Goal: Information Seeking & Learning: Learn about a topic

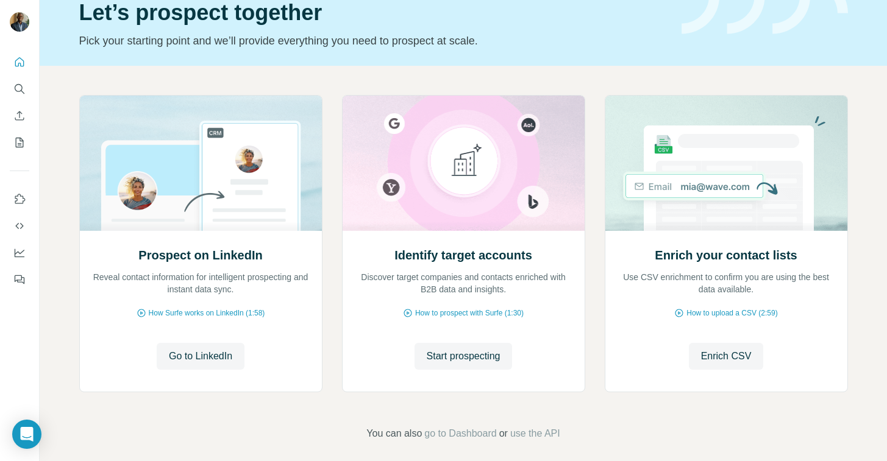
scroll to position [65, 0]
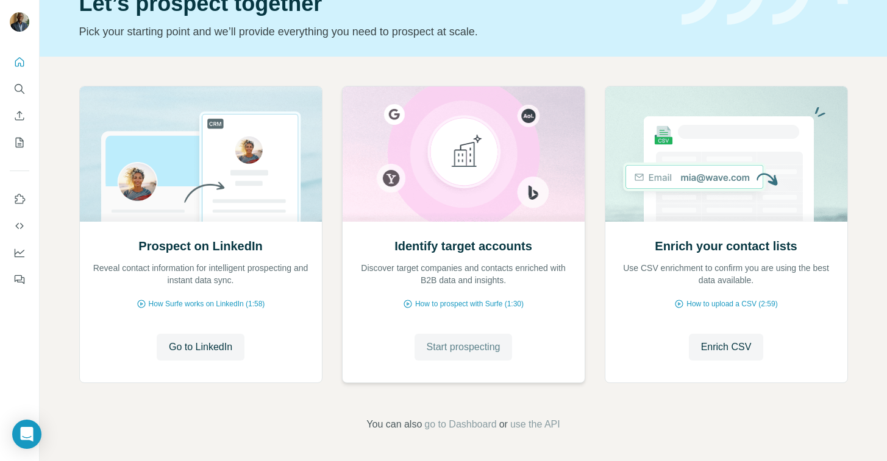
click at [455, 349] on span "Start prospecting" at bounding box center [464, 347] width 74 height 15
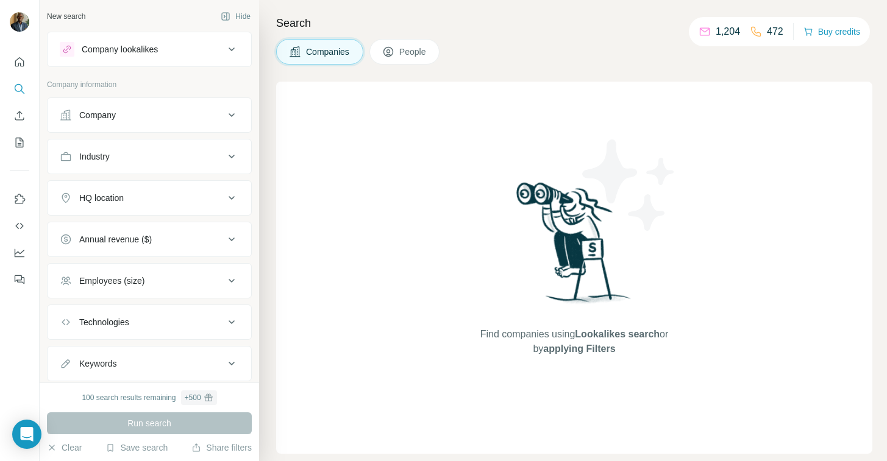
click at [407, 52] on span "People" at bounding box center [413, 52] width 28 height 12
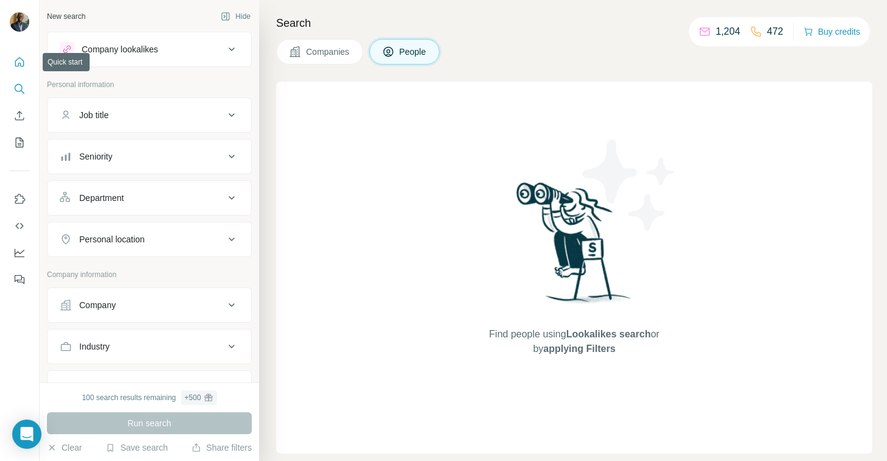
click at [23, 65] on icon "Quick start" at bounding box center [19, 62] width 12 height 12
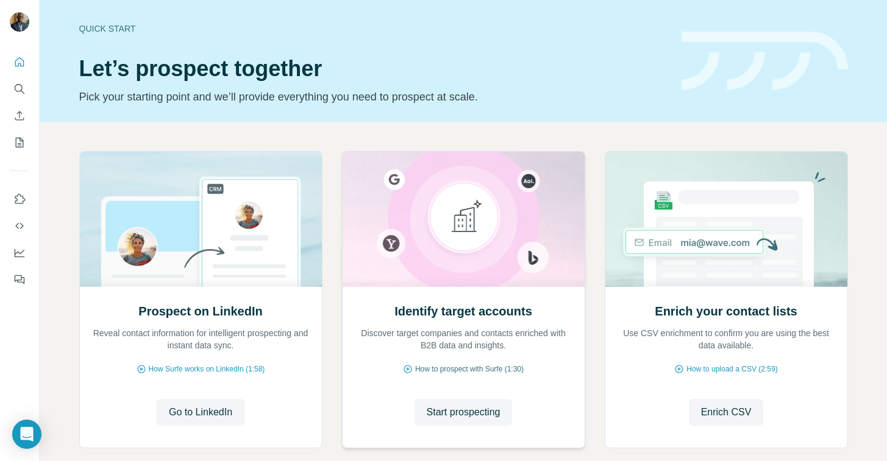
click at [464, 366] on span "How to prospect with Surfe (1:30)" at bounding box center [469, 369] width 108 height 11
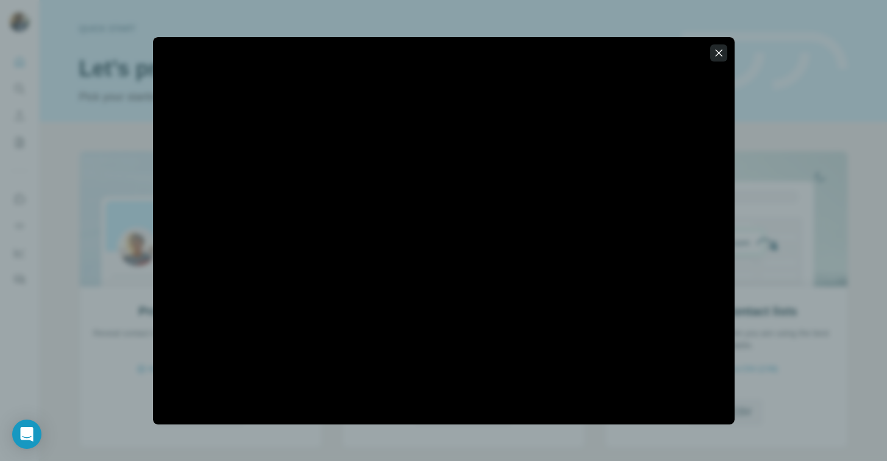
click at [717, 49] on icon "button" at bounding box center [718, 53] width 12 height 12
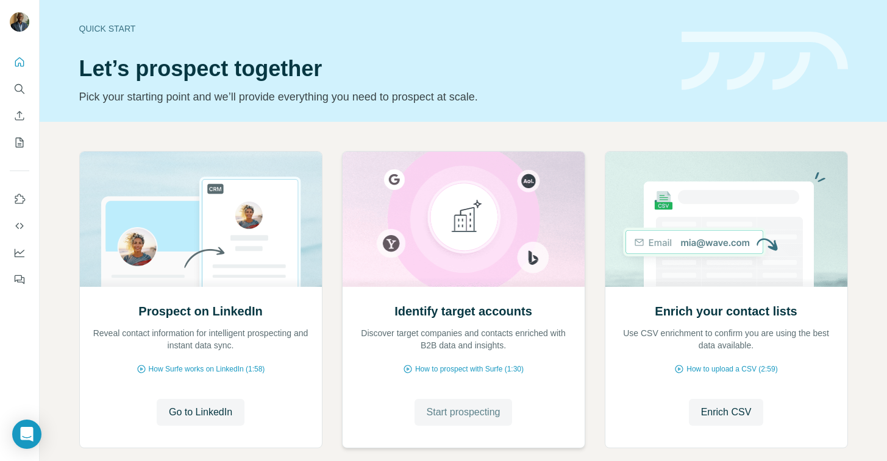
click at [453, 417] on span "Start prospecting" at bounding box center [464, 412] width 74 height 15
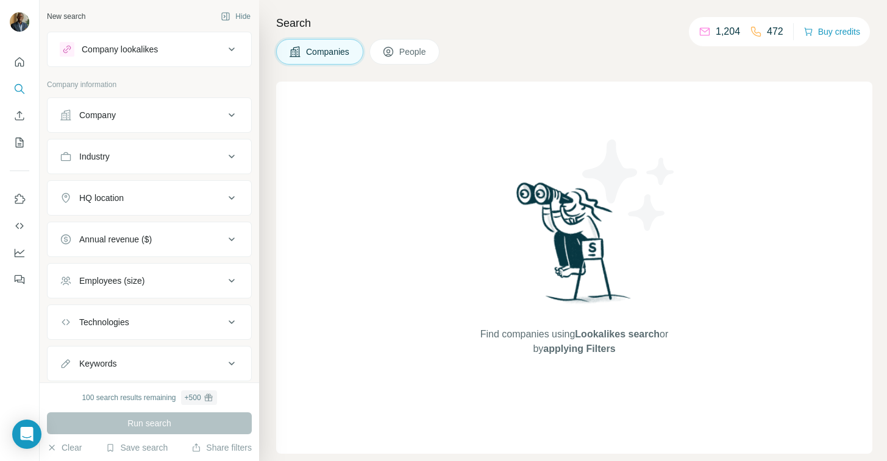
click at [200, 162] on div "Industry" at bounding box center [142, 156] width 165 height 12
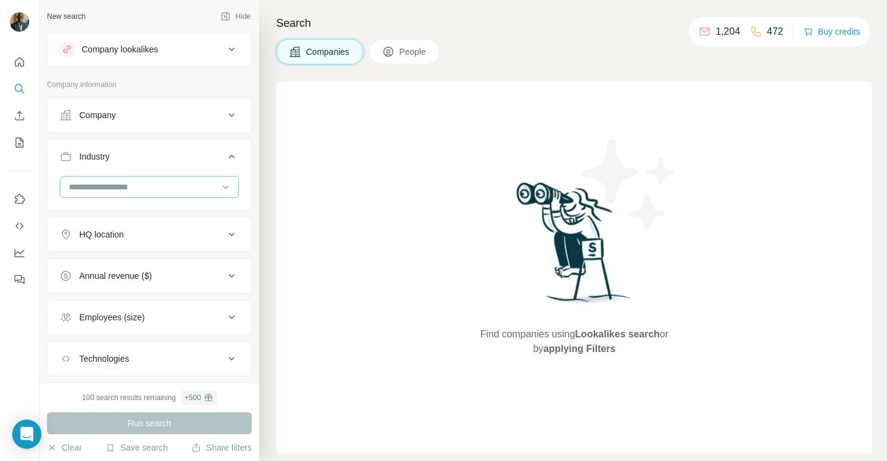
click at [177, 192] on input at bounding box center [143, 186] width 150 height 13
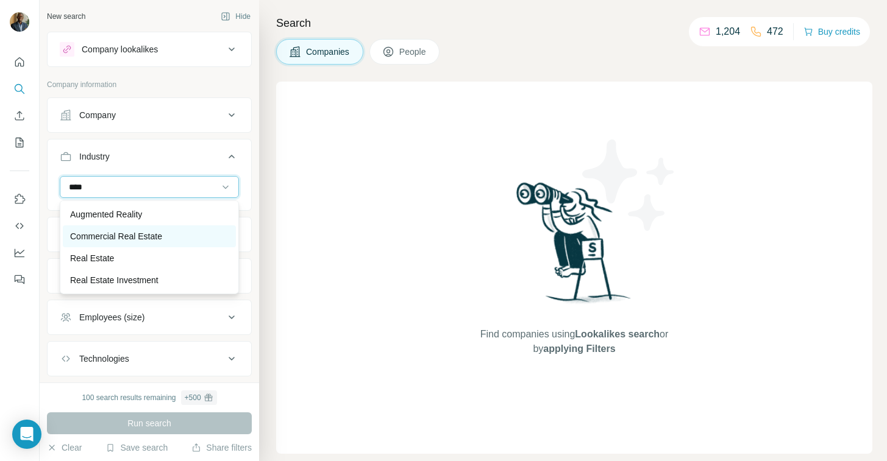
type input "****"
click at [147, 238] on p "Commercial Real Estate" at bounding box center [116, 236] width 92 height 12
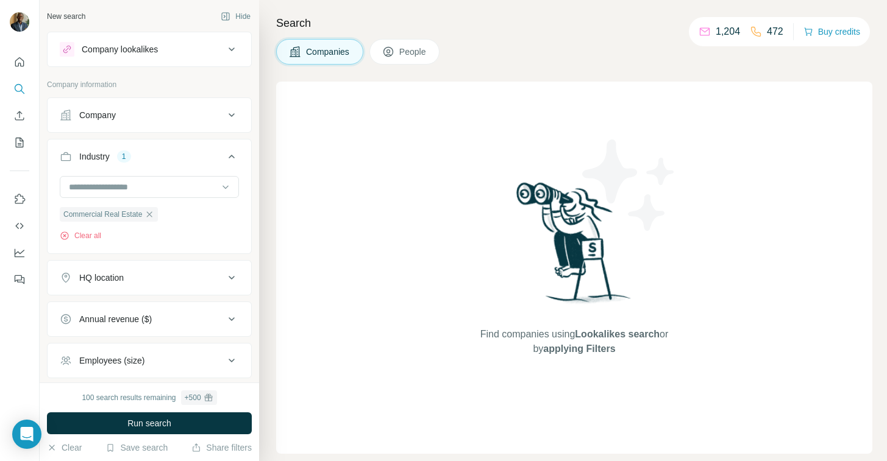
click at [162, 277] on div "HQ location" at bounding box center [142, 278] width 165 height 12
click at [150, 308] on input "text" at bounding box center [149, 308] width 179 height 22
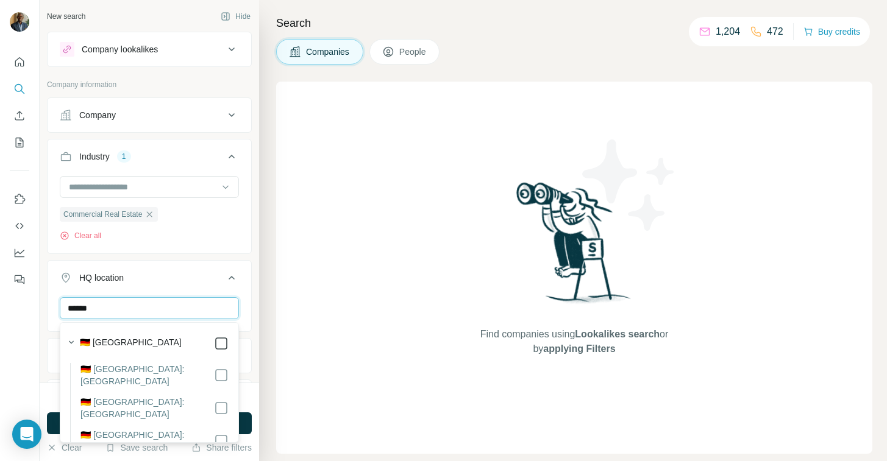
type input "******"
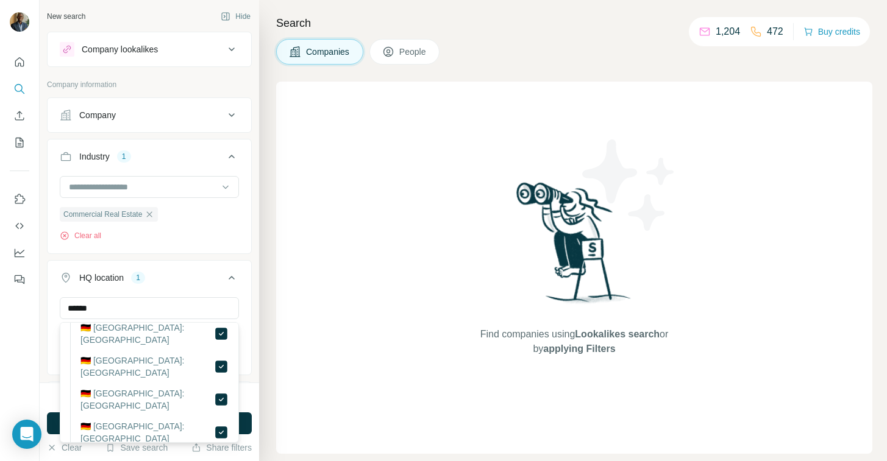
scroll to position [200, 0]
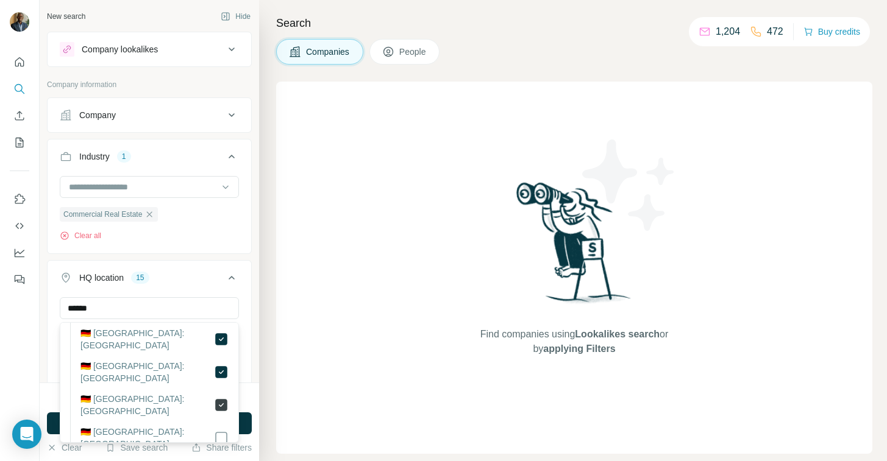
click at [221, 398] on icon at bounding box center [221, 405] width 15 height 15
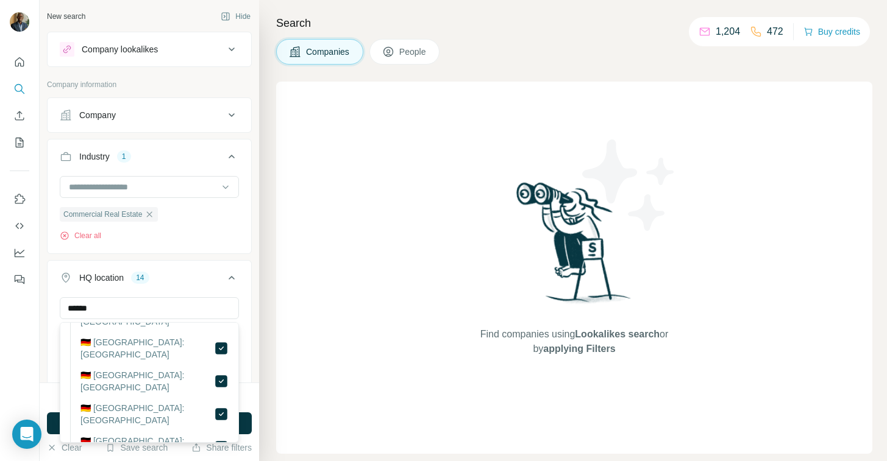
scroll to position [330, 0]
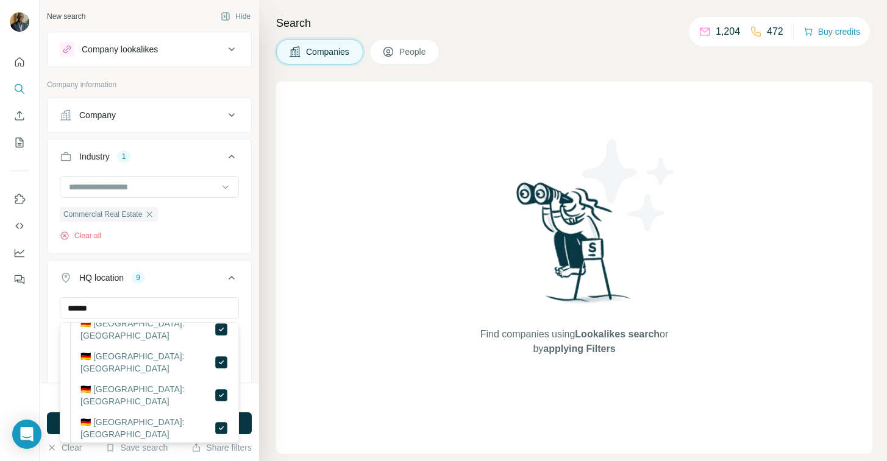
scroll to position [45, 0]
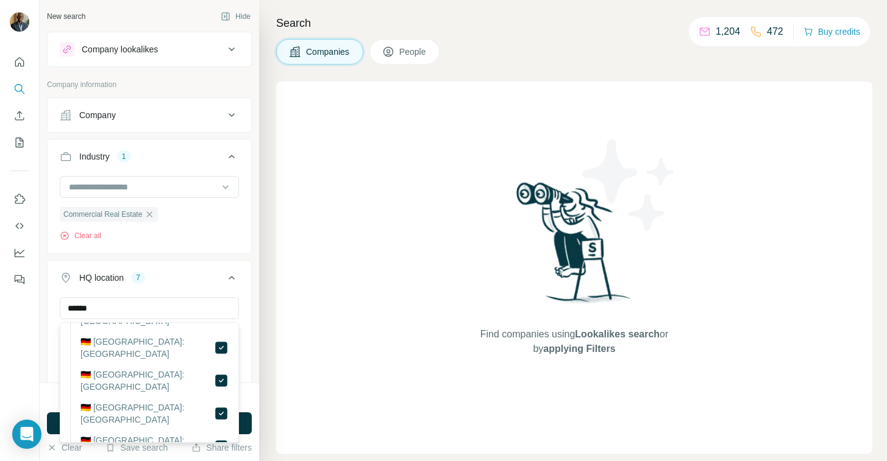
scroll to position [122, 0]
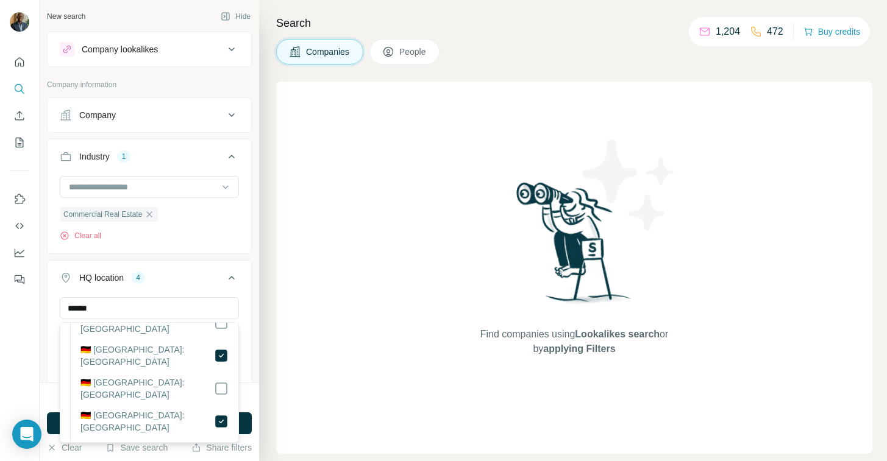
scroll to position [117, 0]
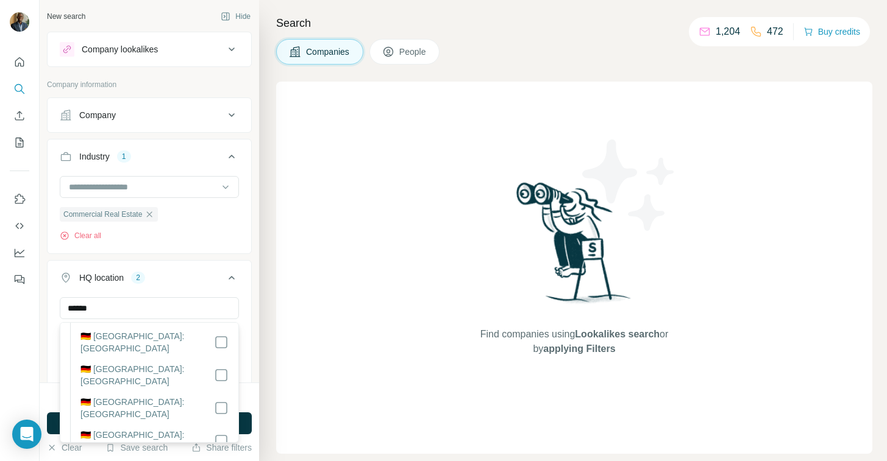
scroll to position [215, 0]
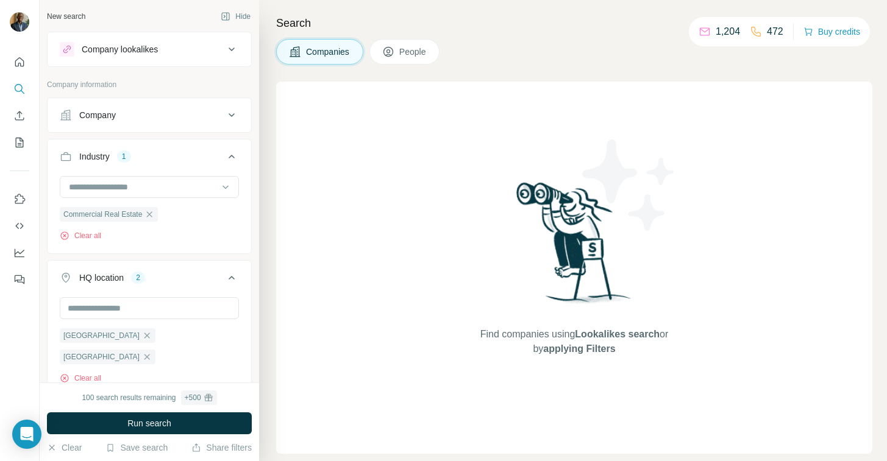
click at [204, 267] on button "HQ location 2" at bounding box center [150, 280] width 204 height 34
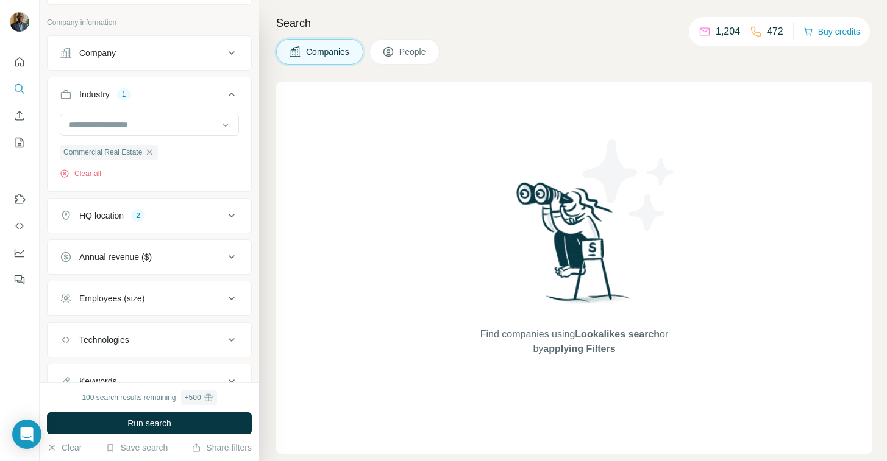
scroll to position [113, 0]
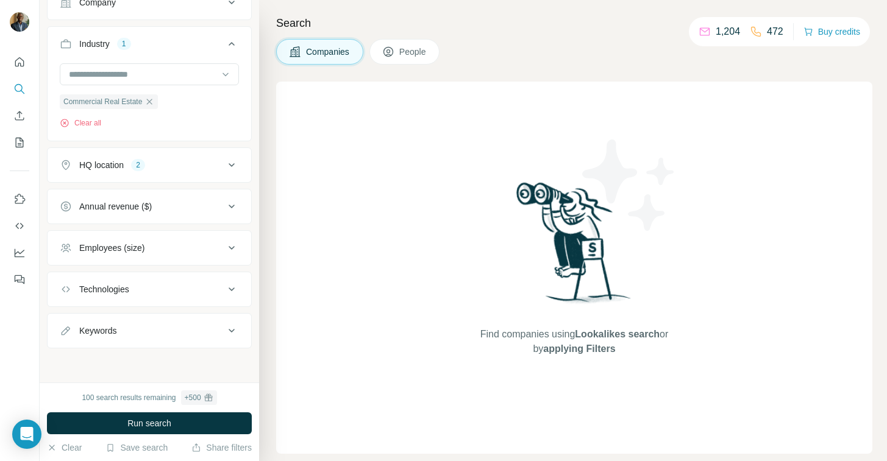
click at [199, 328] on div "Keywords" at bounding box center [142, 331] width 165 height 12
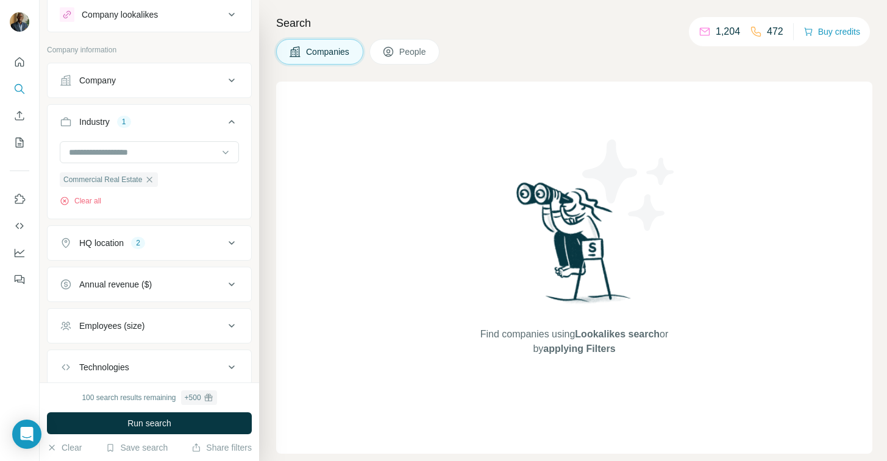
scroll to position [0, 0]
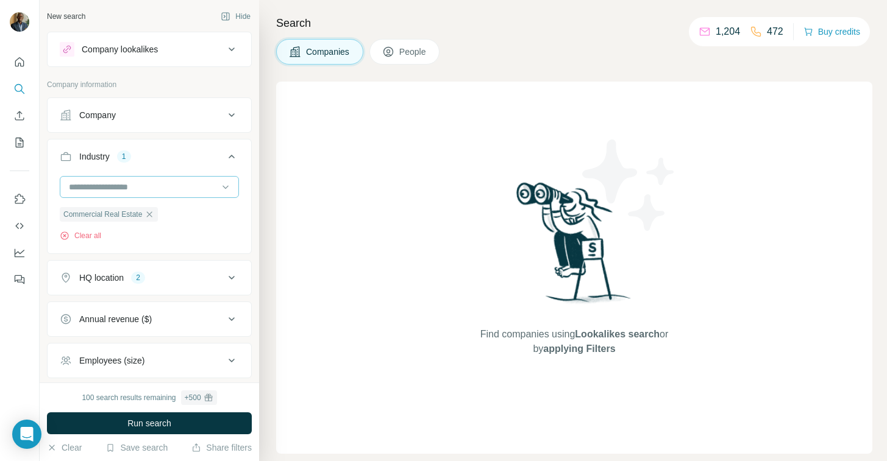
click at [165, 183] on input at bounding box center [143, 186] width 150 height 13
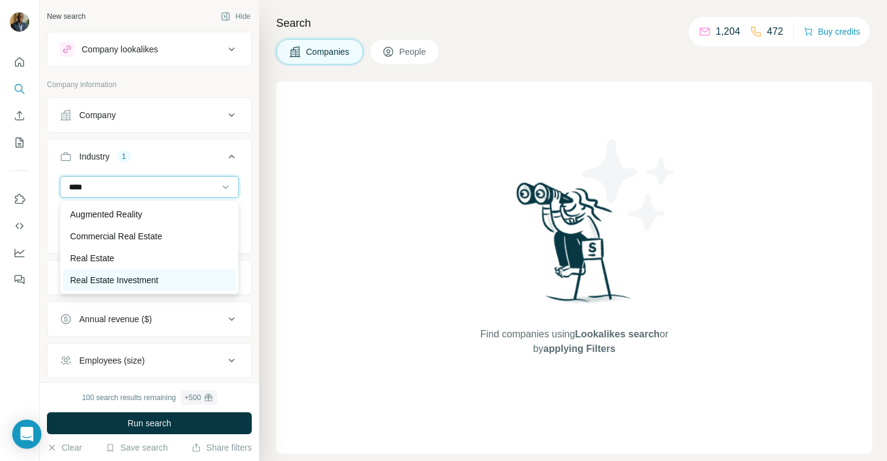
type input "****"
click at [146, 282] on p "Real Estate Investment" at bounding box center [114, 280] width 88 height 12
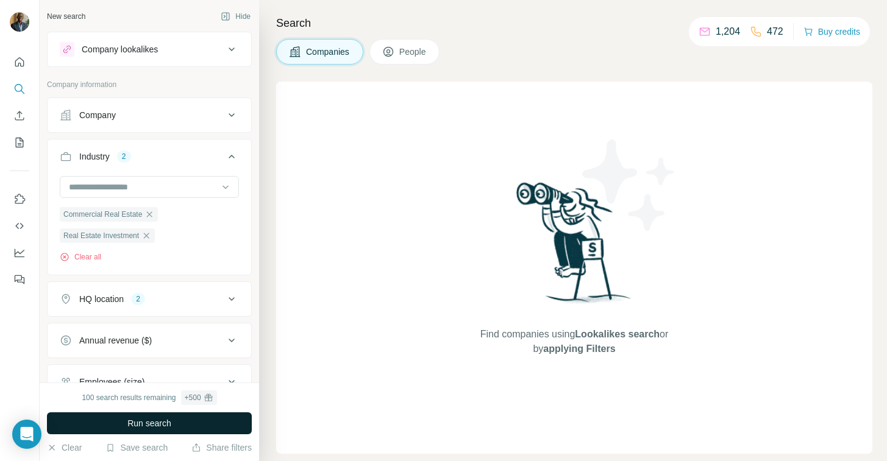
click at [149, 422] on span "Run search" at bounding box center [149, 423] width 44 height 12
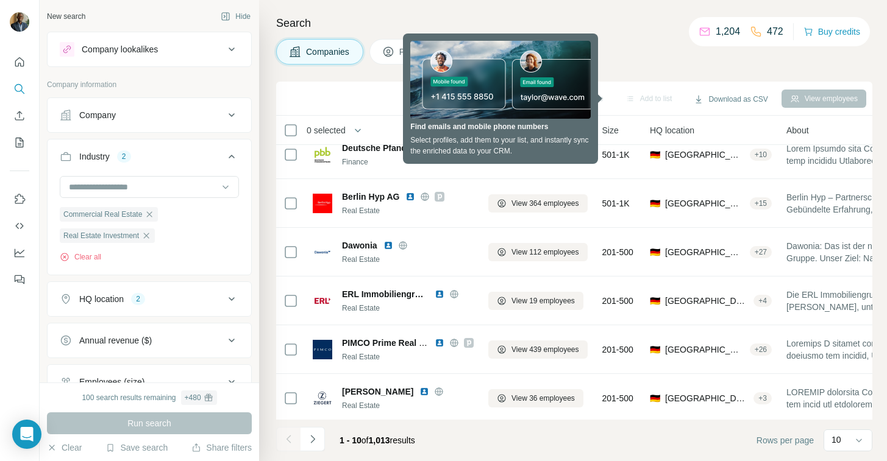
scroll to position [213, 0]
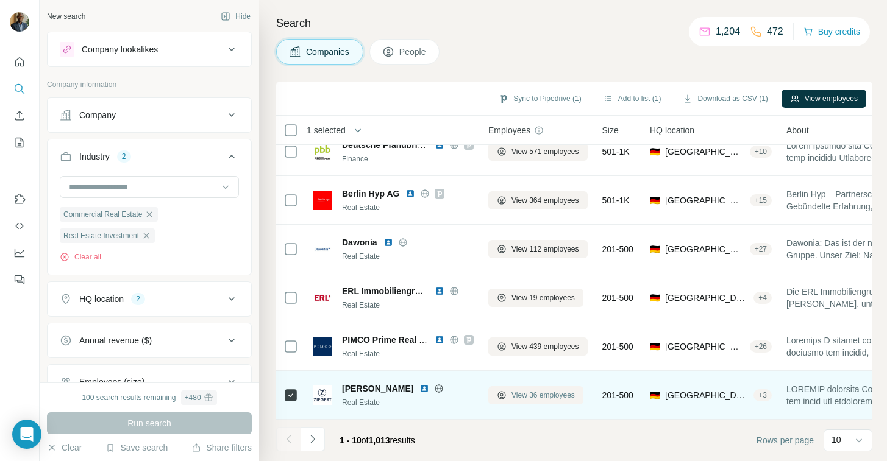
click at [517, 397] on span "View 36 employees" at bounding box center [542, 395] width 63 height 11
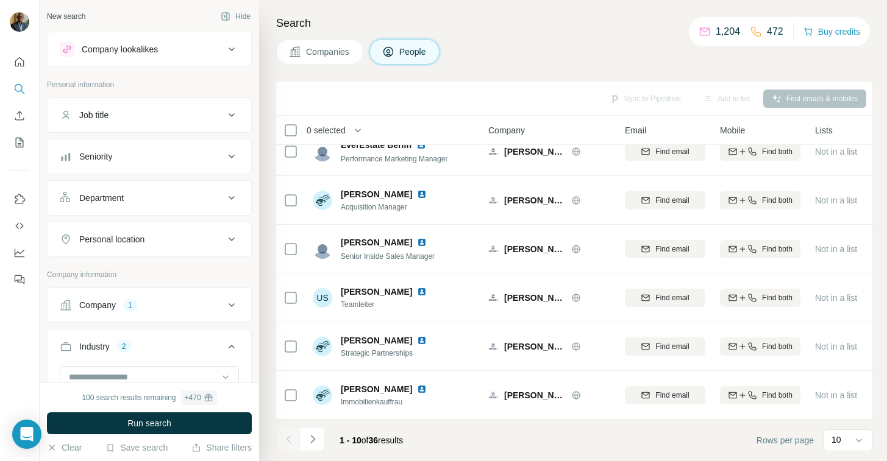
click at [347, 55] on span "Companies" at bounding box center [328, 52] width 44 height 12
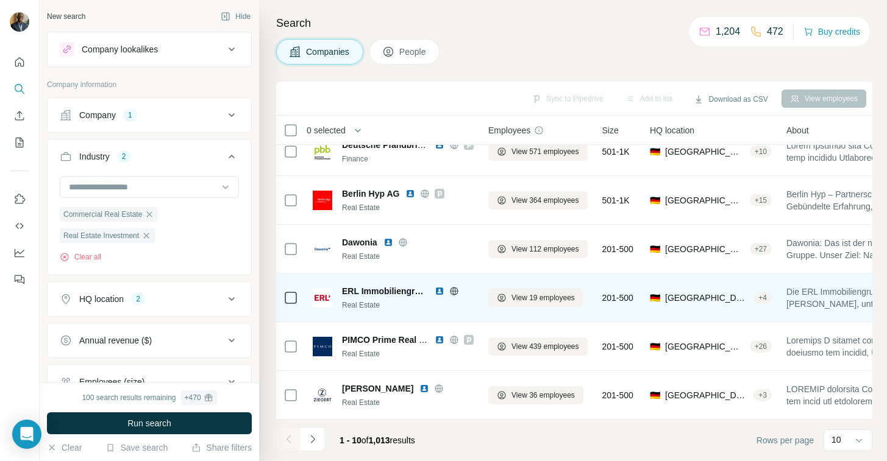
scroll to position [213, 0]
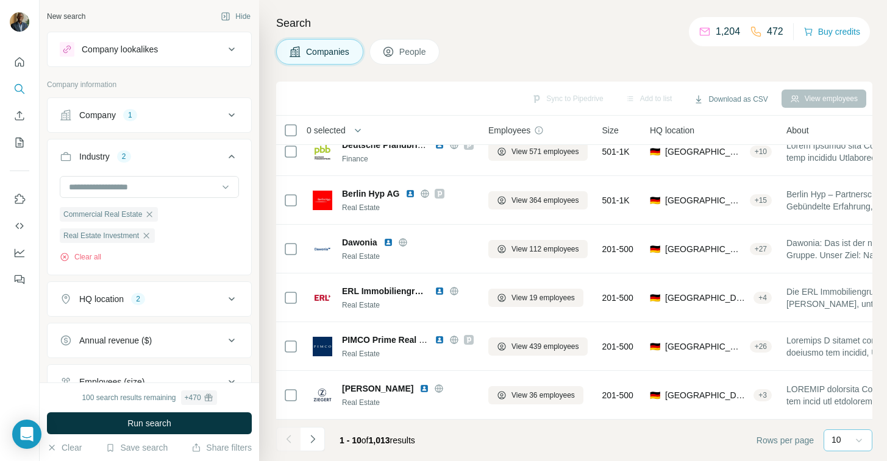
click at [857, 439] on icon at bounding box center [858, 440] width 12 height 12
click at [846, 350] on div "60" at bounding box center [848, 347] width 28 height 12
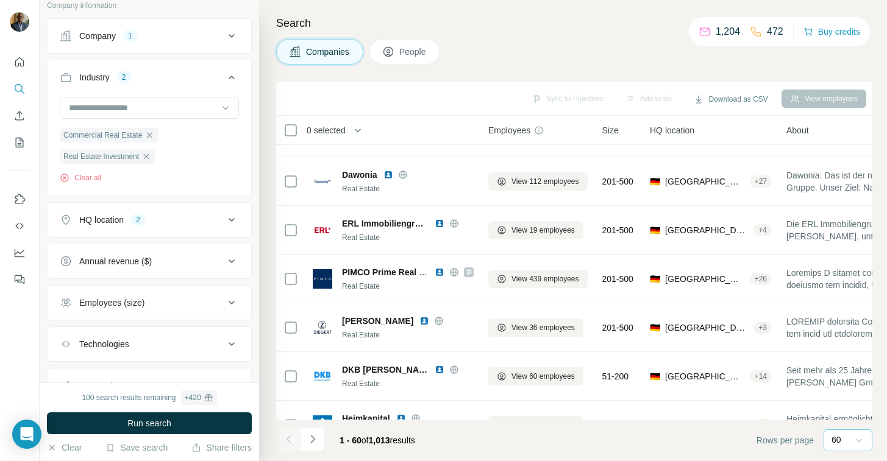
scroll to position [93, 0]
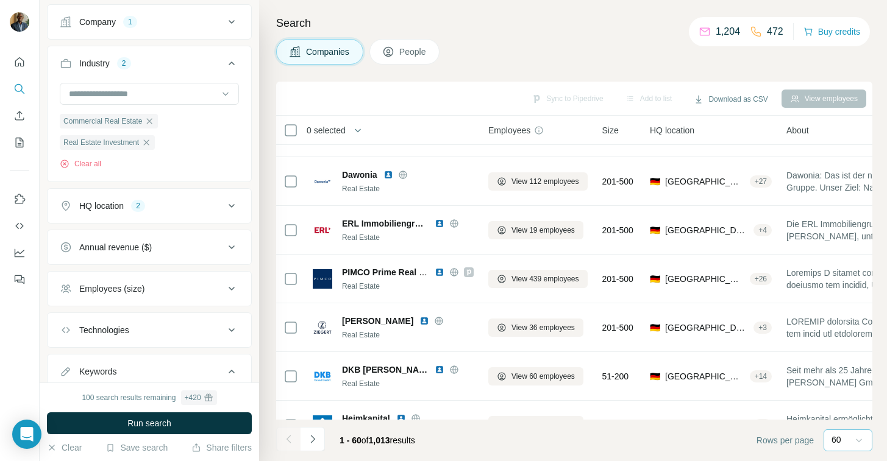
click at [228, 205] on icon at bounding box center [231, 206] width 15 height 15
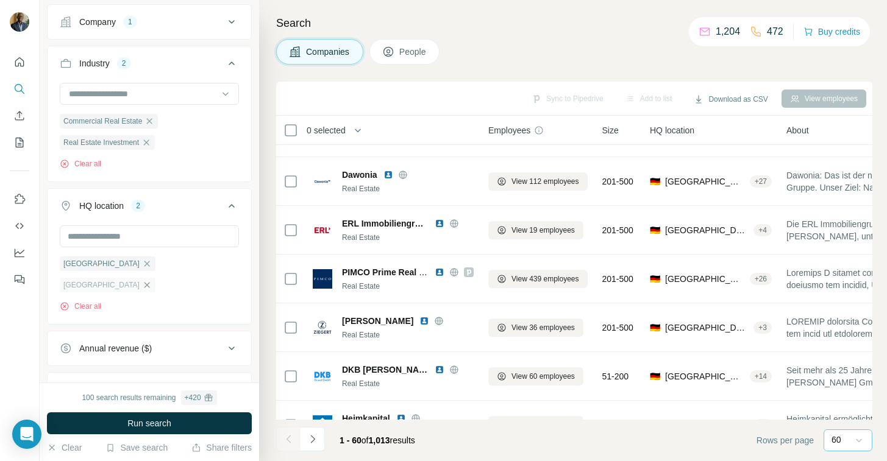
click at [142, 280] on icon "button" at bounding box center [147, 285] width 10 height 10
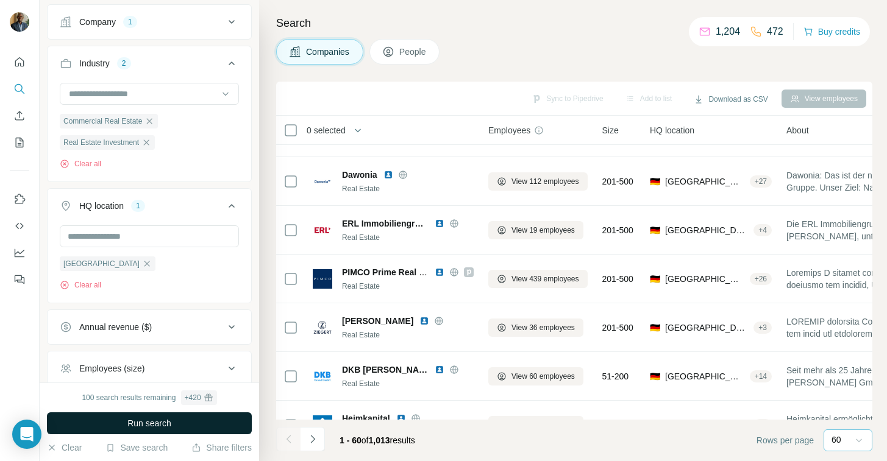
click at [149, 428] on span "Run search" at bounding box center [149, 423] width 44 height 12
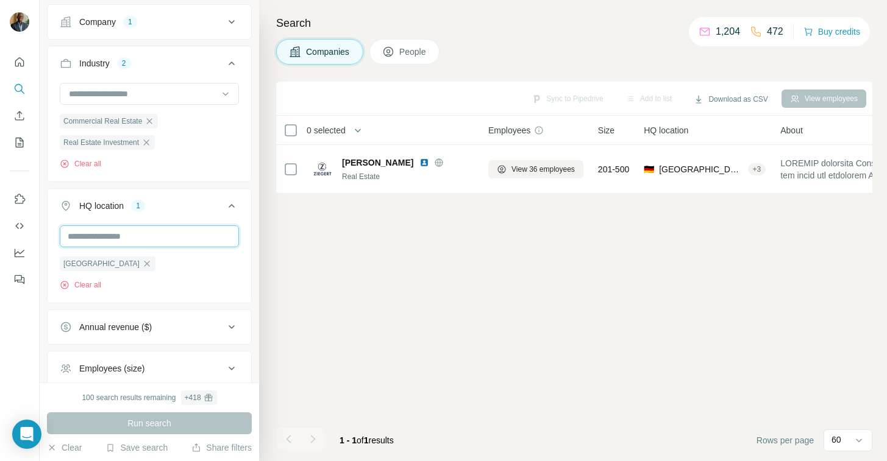
click at [127, 239] on input "text" at bounding box center [149, 236] width 179 height 22
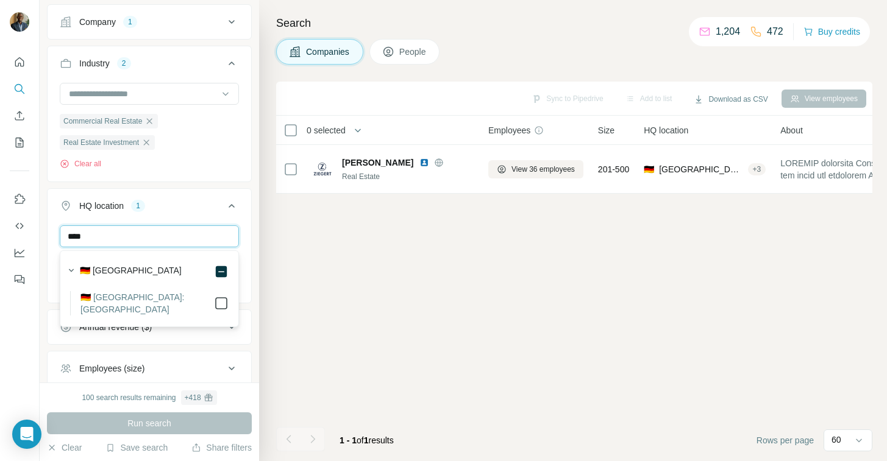
type input "****"
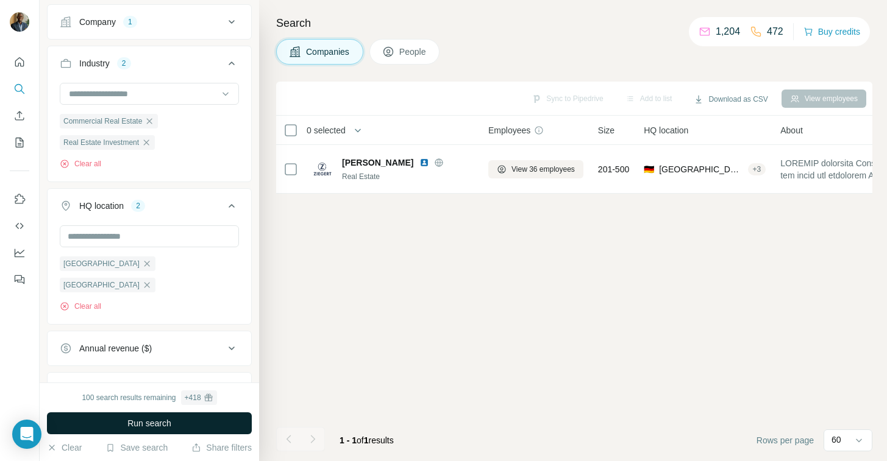
click at [177, 425] on button "Run search" at bounding box center [149, 424] width 205 height 22
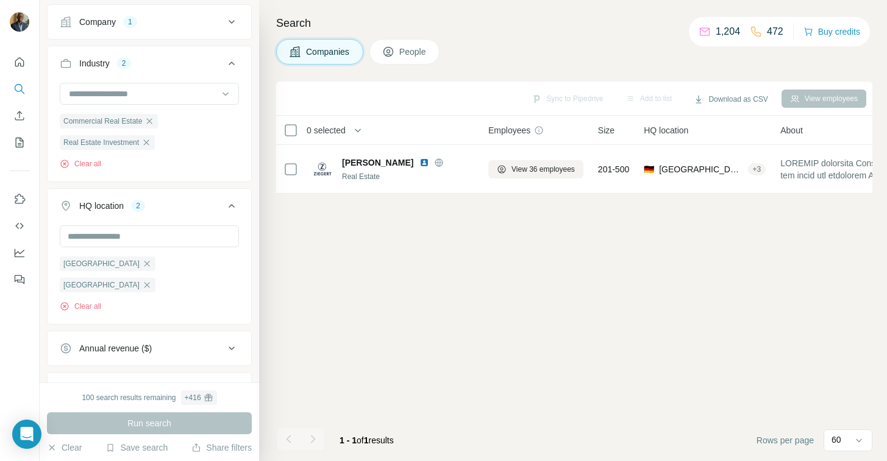
click at [412, 52] on span "People" at bounding box center [413, 52] width 28 height 12
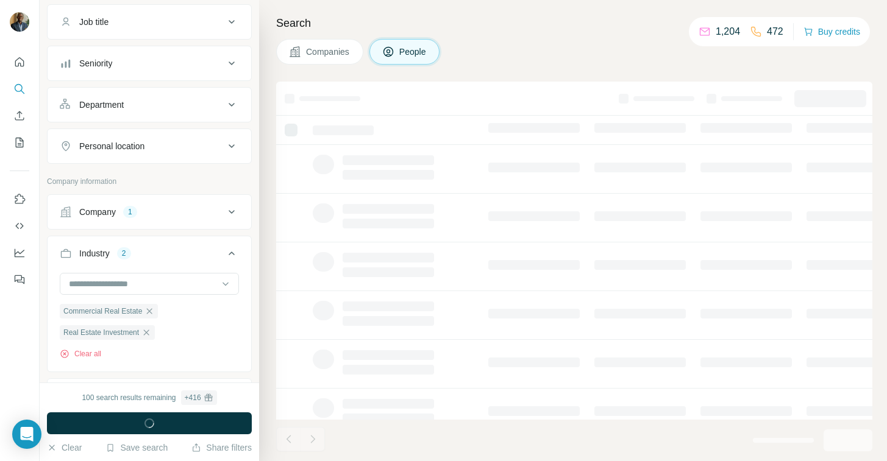
scroll to position [283, 0]
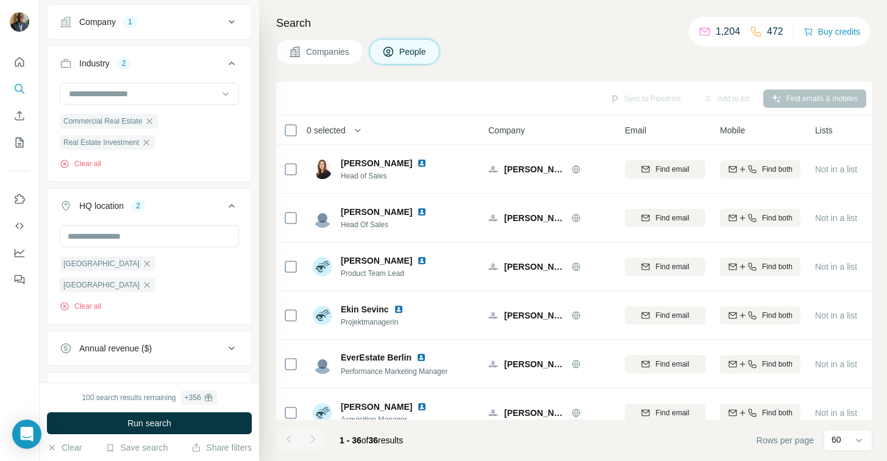
click at [318, 54] on span "Companies" at bounding box center [328, 52] width 44 height 12
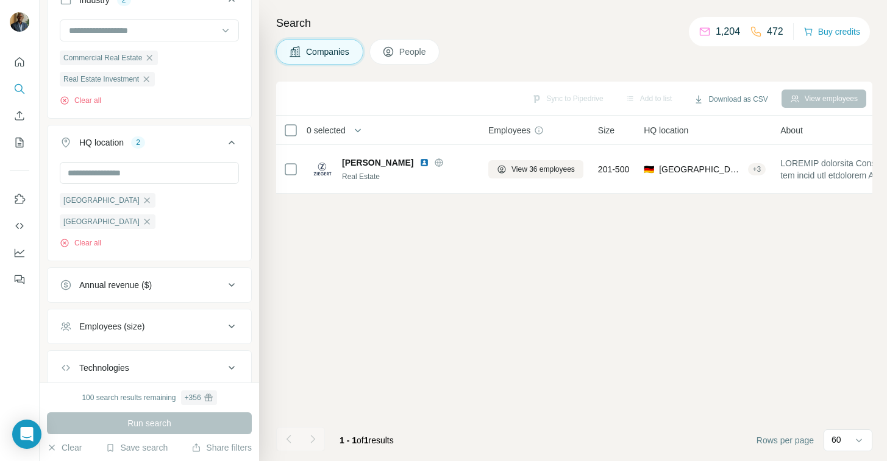
scroll to position [140, 0]
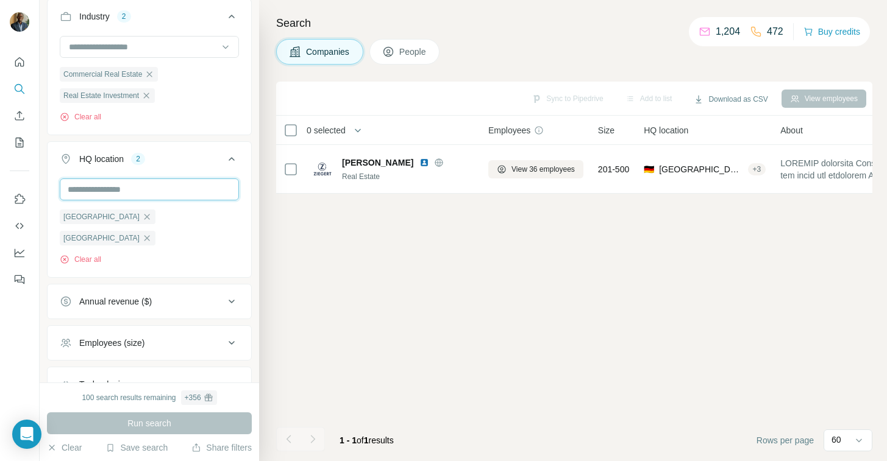
click at [115, 183] on input "text" at bounding box center [149, 190] width 179 height 22
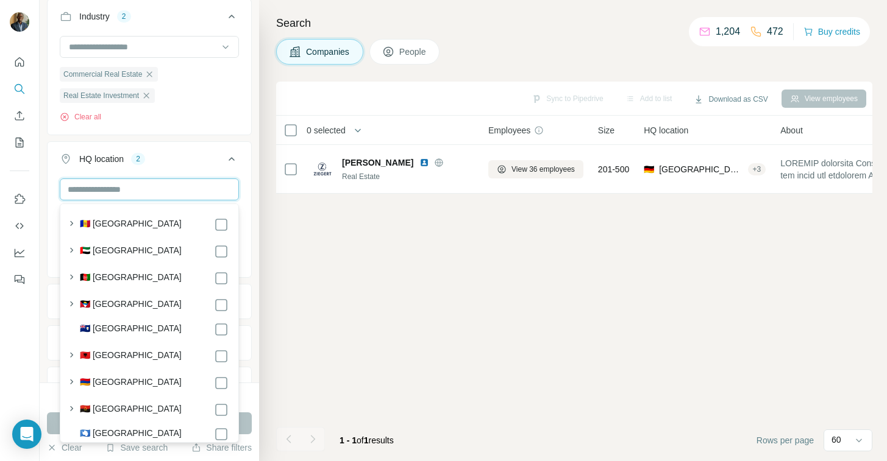
click at [115, 183] on input "text" at bounding box center [149, 190] width 179 height 22
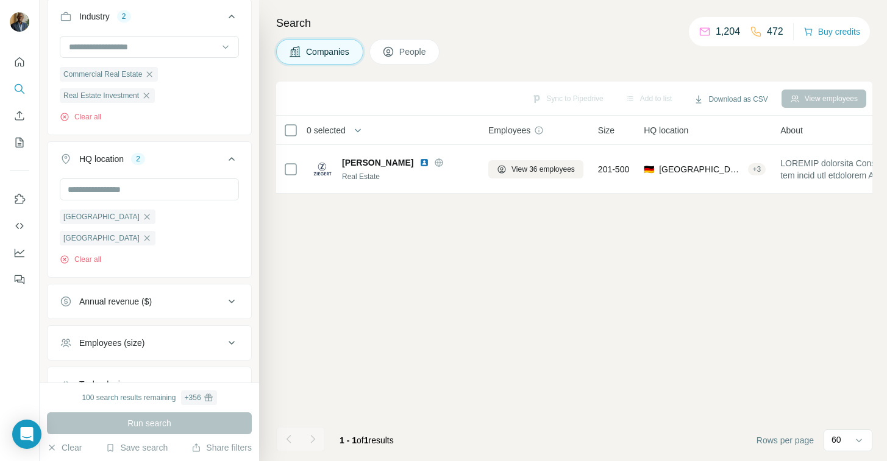
click at [38, 360] on div at bounding box center [20, 230] width 40 height 461
click at [102, 426] on div "Run search" at bounding box center [149, 424] width 205 height 22
click at [87, 254] on button "Clear all" at bounding box center [80, 259] width 41 height 11
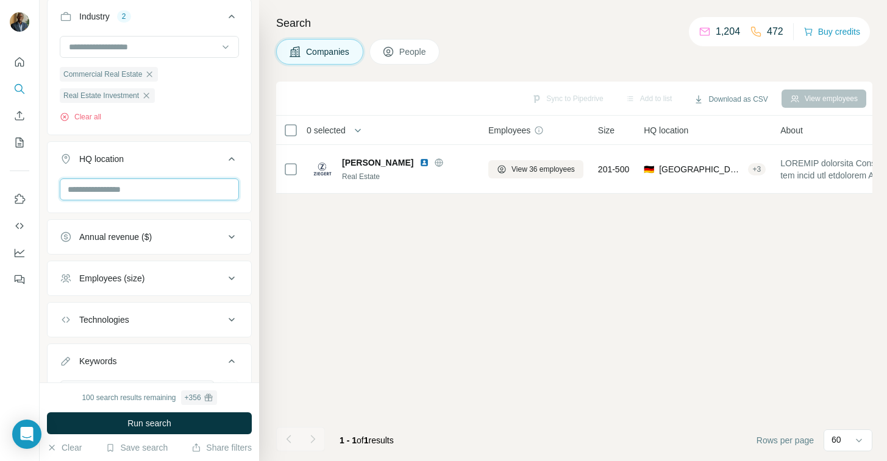
click at [162, 185] on input "text" at bounding box center [149, 190] width 179 height 22
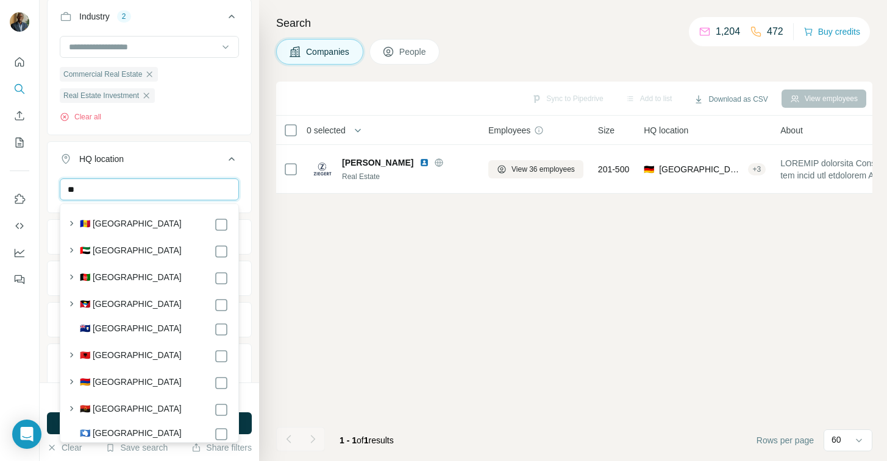
type input "*"
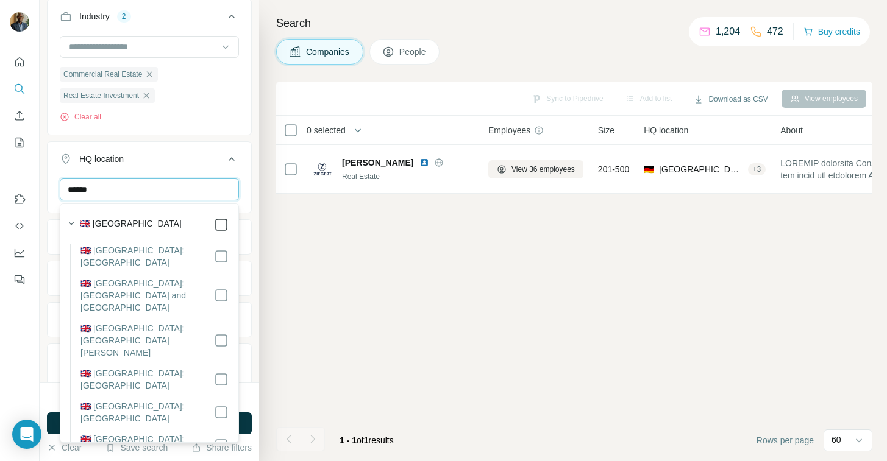
type input "******"
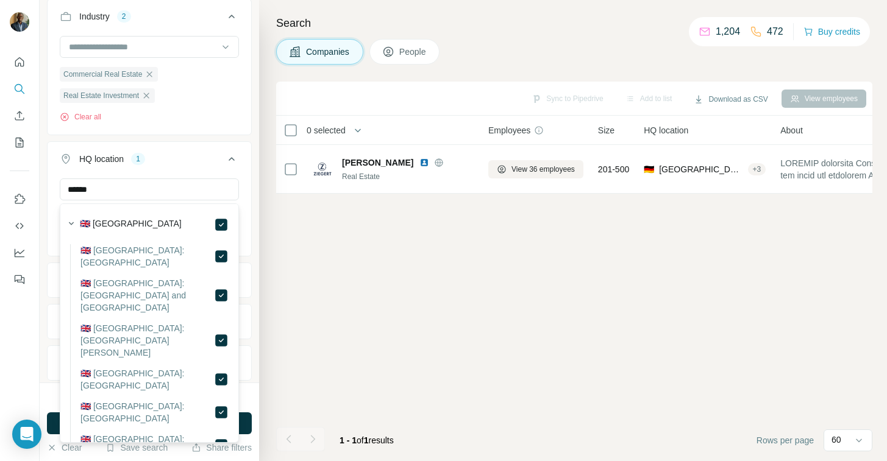
click at [274, 331] on div "Search Companies People Sync to Pipedrive Add to list Download as CSV View empl…" at bounding box center [573, 230] width 628 height 461
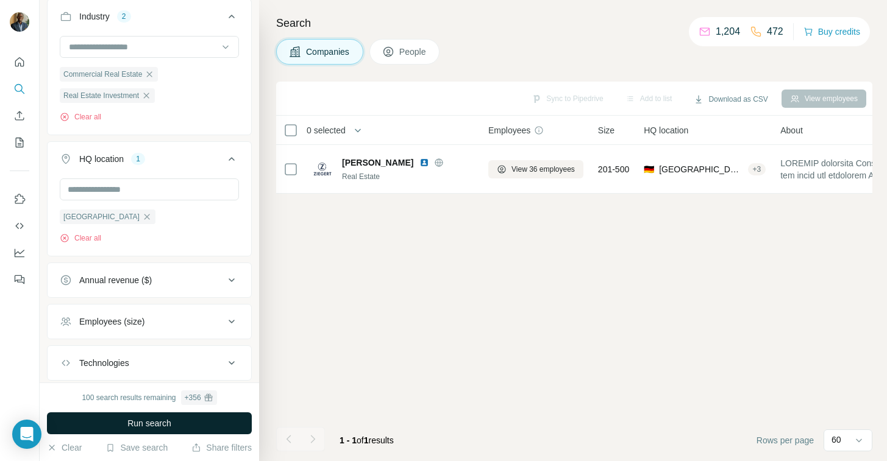
click at [204, 423] on button "Run search" at bounding box center [149, 424] width 205 height 22
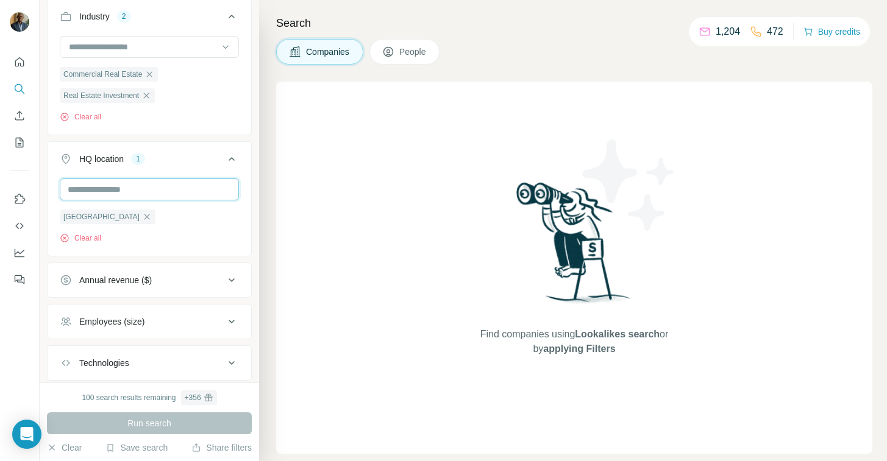
click at [133, 194] on input "text" at bounding box center [149, 190] width 179 height 22
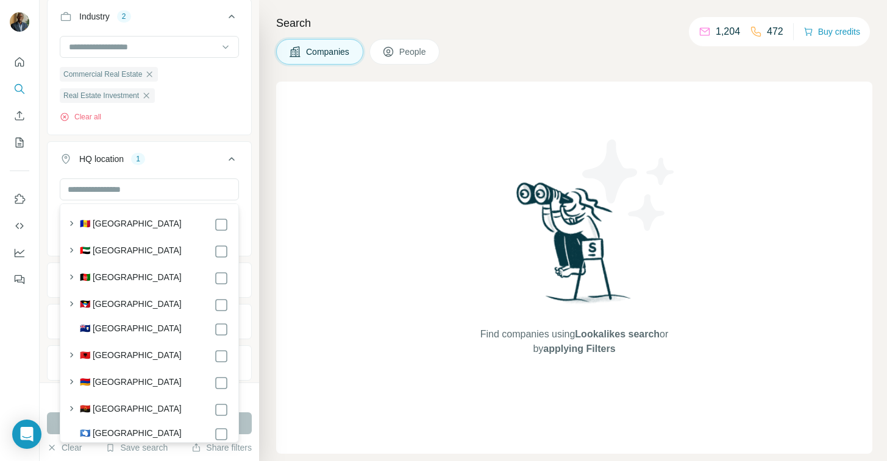
click at [281, 192] on div "Find companies using Lookalikes search or by applying Filters" at bounding box center [574, 268] width 596 height 372
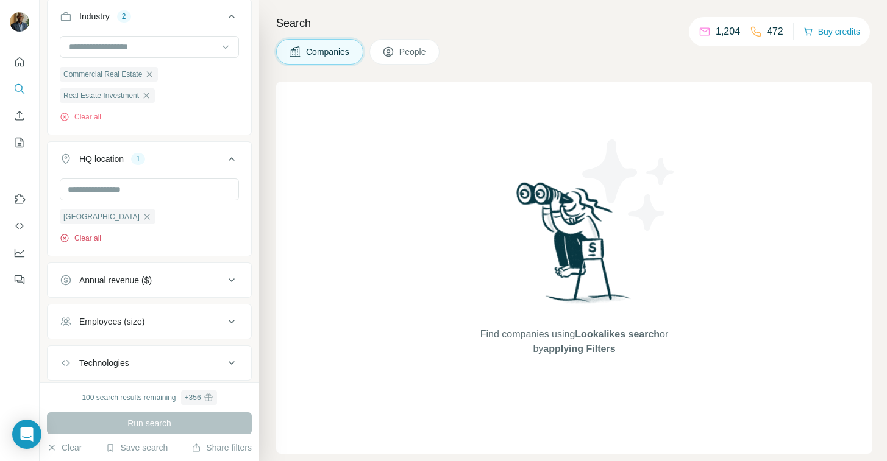
click at [96, 238] on button "Clear all" at bounding box center [80, 238] width 41 height 11
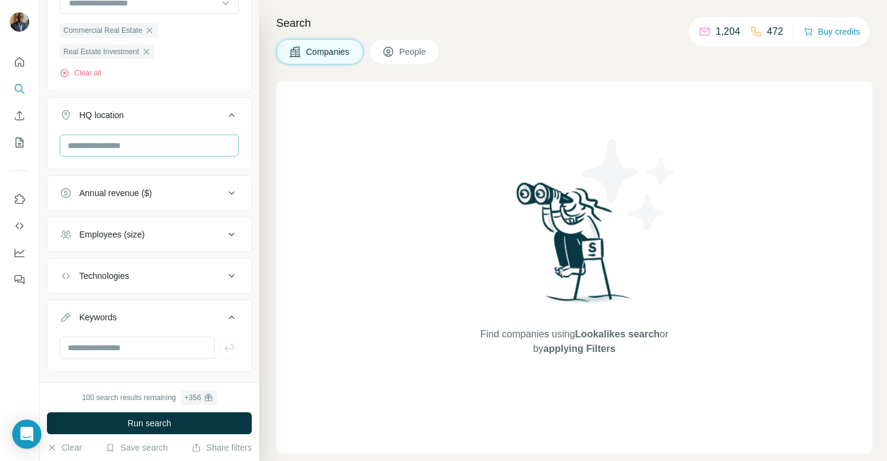
scroll to position [185, 0]
click at [169, 275] on div "Technologies" at bounding box center [142, 275] width 165 height 12
click at [140, 299] on input "text" at bounding box center [149, 306] width 179 height 22
click at [262, 173] on div "Search Companies People Find companies using Lookalikes search or by applying F…" at bounding box center [573, 230] width 628 height 461
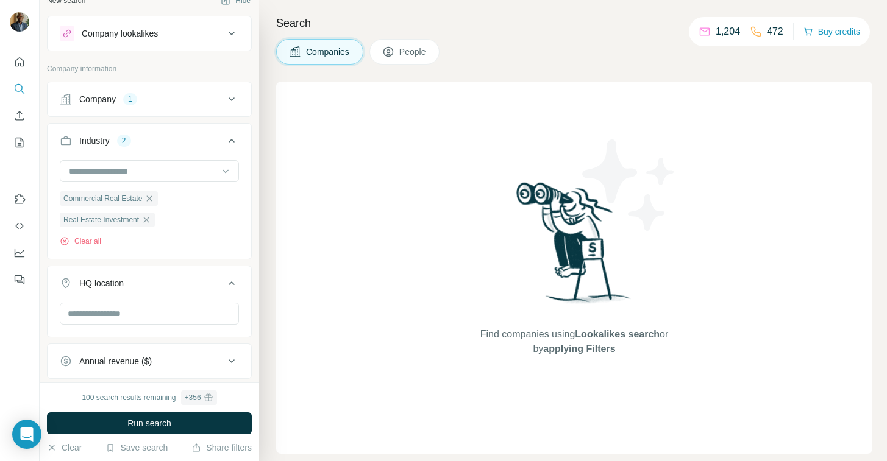
scroll to position [0, 0]
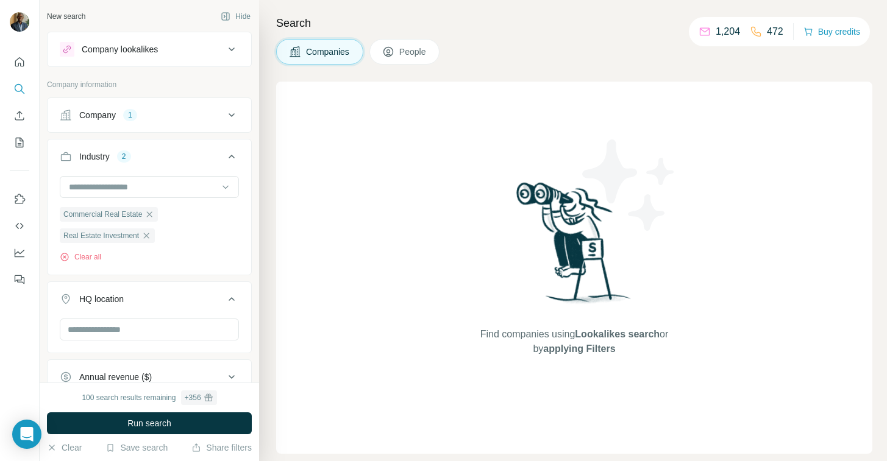
click at [203, 121] on div "Company 1" at bounding box center [142, 115] width 165 height 12
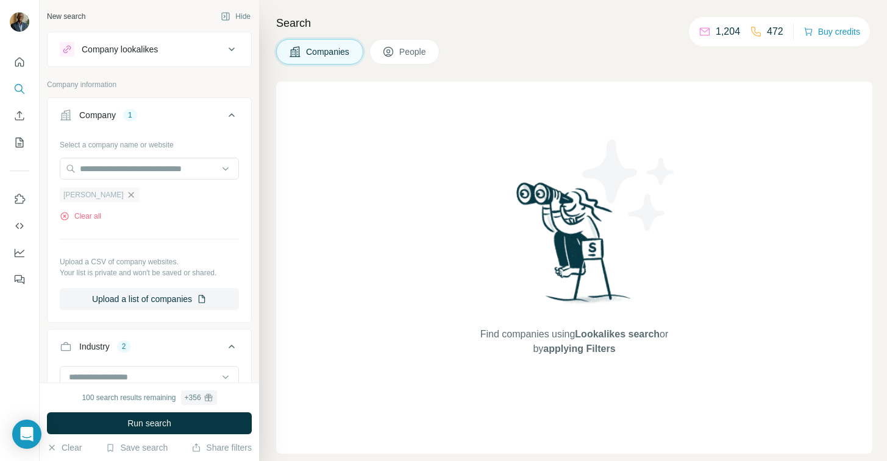
click at [126, 194] on icon "button" at bounding box center [131, 195] width 10 height 10
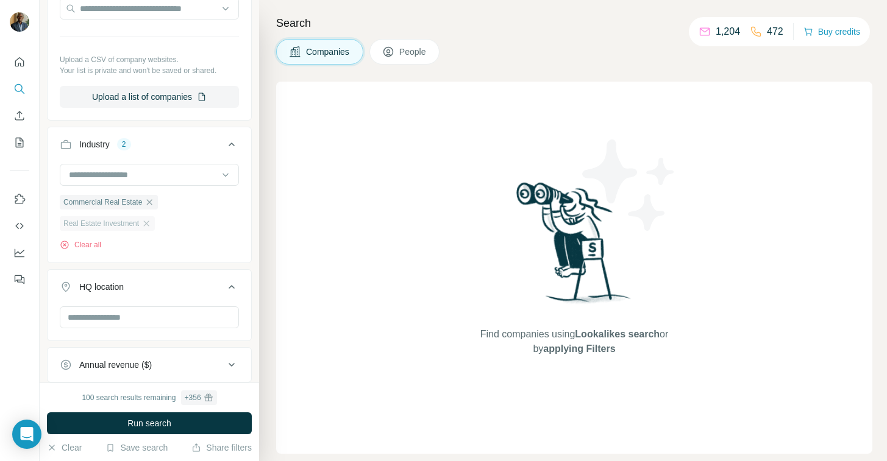
scroll to position [170, 0]
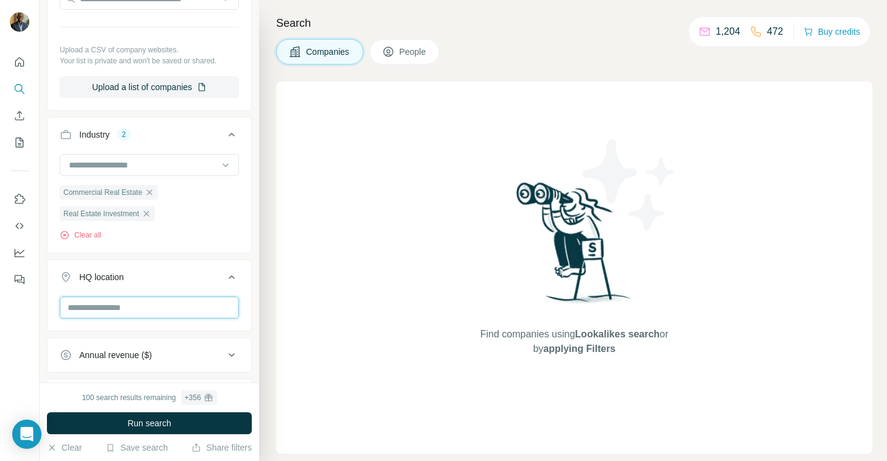
click at [142, 306] on input "text" at bounding box center [149, 308] width 179 height 22
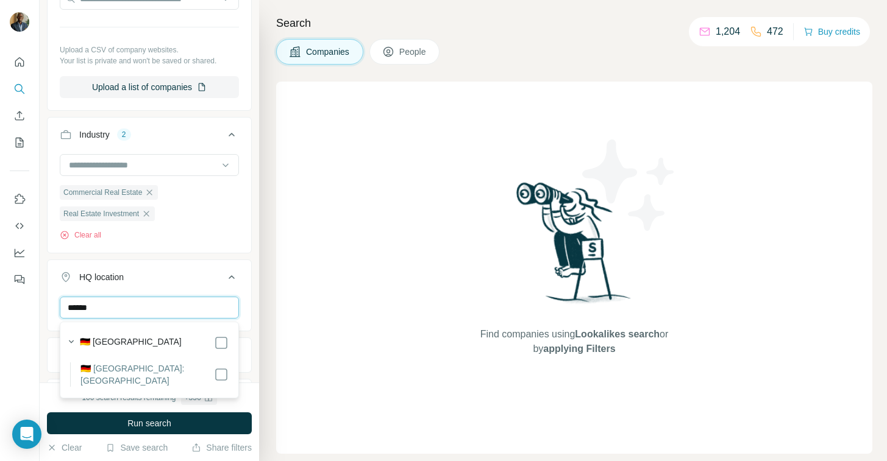
type input "******"
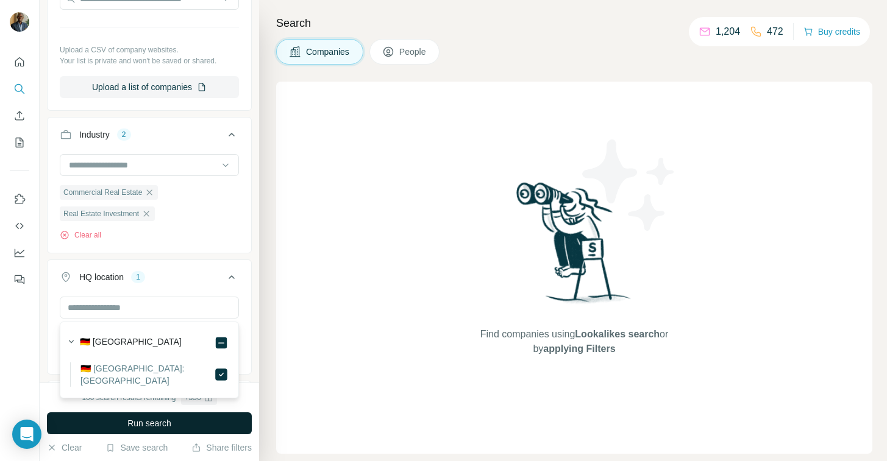
click at [186, 425] on button "Run search" at bounding box center [149, 424] width 205 height 22
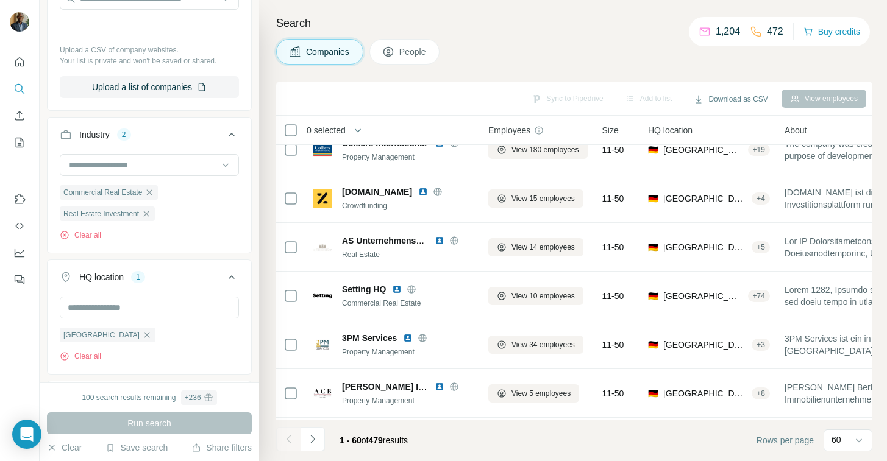
scroll to position [1337, 0]
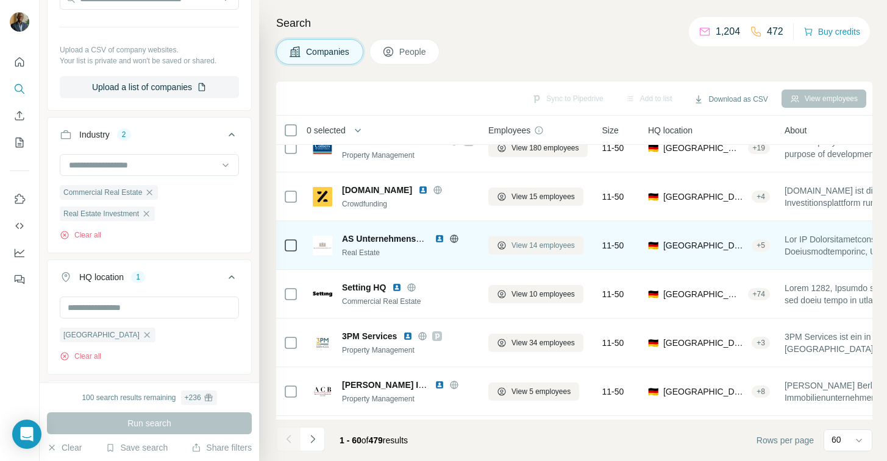
click at [532, 243] on span "View 14 employees" at bounding box center [542, 245] width 63 height 11
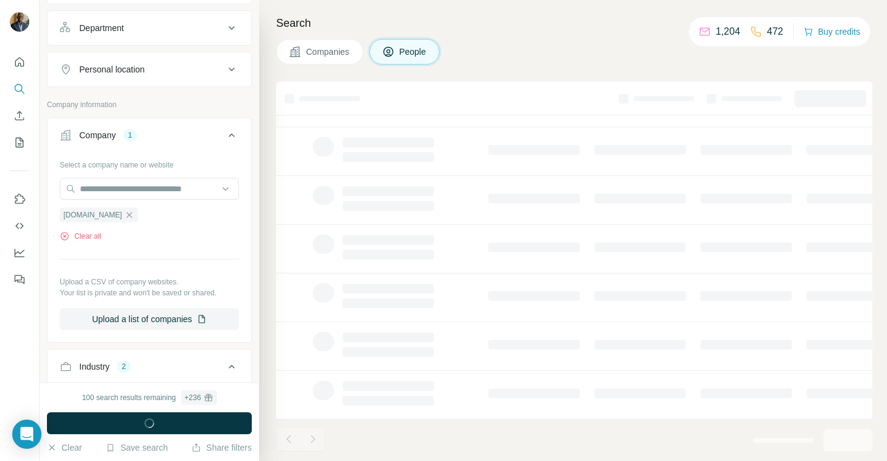
scroll to position [360, 0]
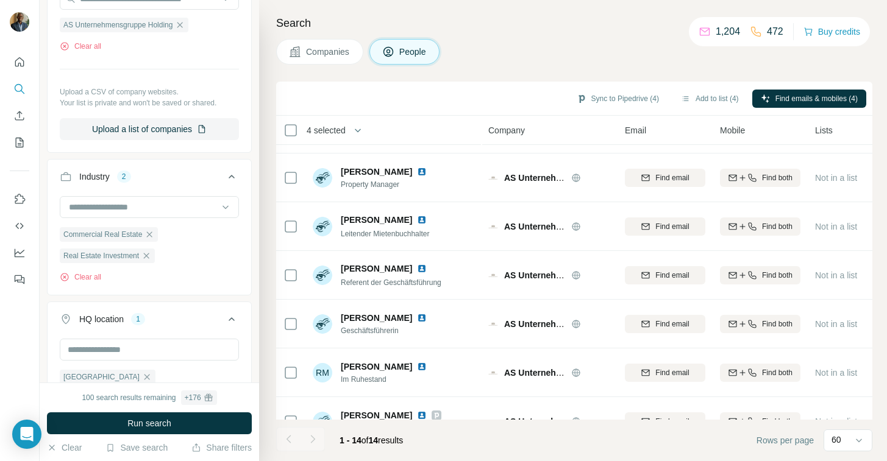
scroll to position [385, 0]
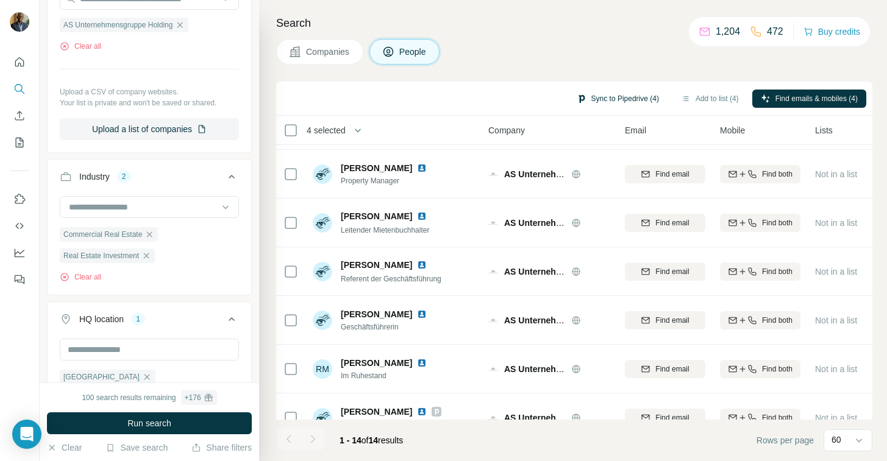
click at [600, 96] on button "Sync to Pipedrive (4)" at bounding box center [617, 99] width 99 height 18
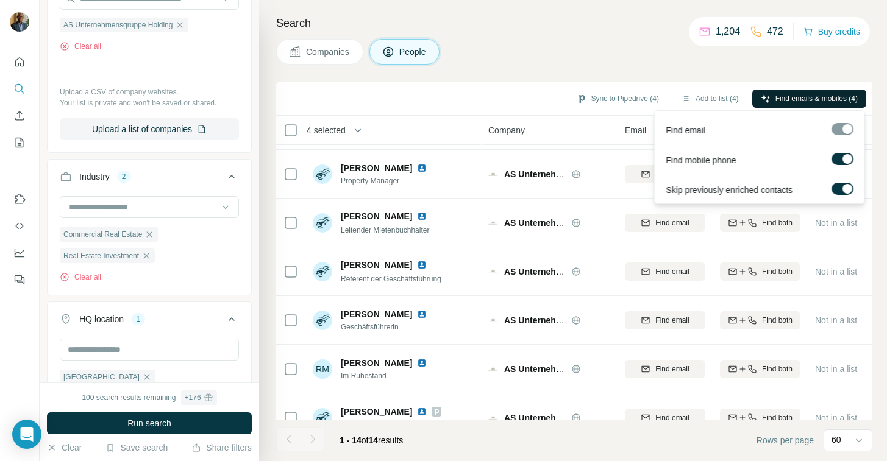
click at [764, 97] on icon "button" at bounding box center [765, 99] width 10 height 10
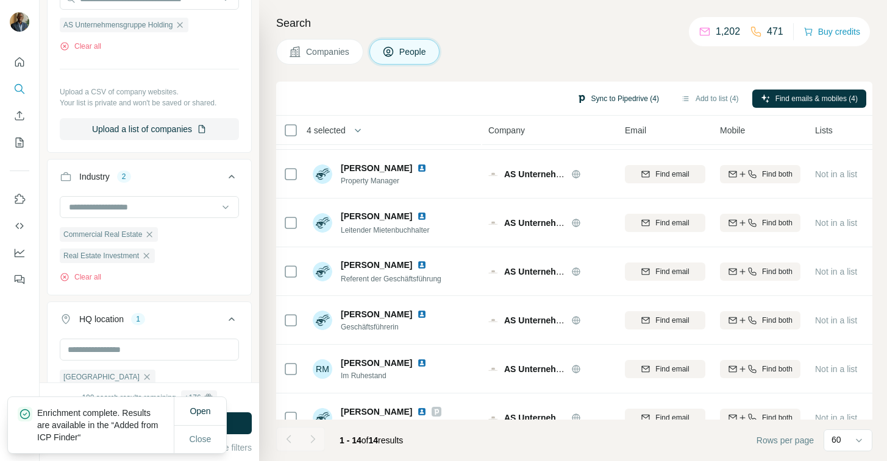
click at [611, 97] on button "Sync to Pipedrive (4)" at bounding box center [617, 99] width 99 height 18
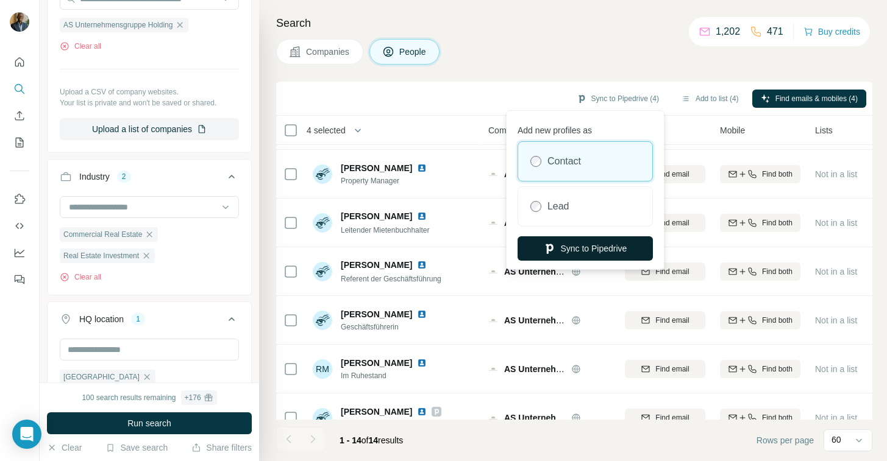
click at [576, 245] on button "Sync to Pipedrive" at bounding box center [584, 248] width 135 height 24
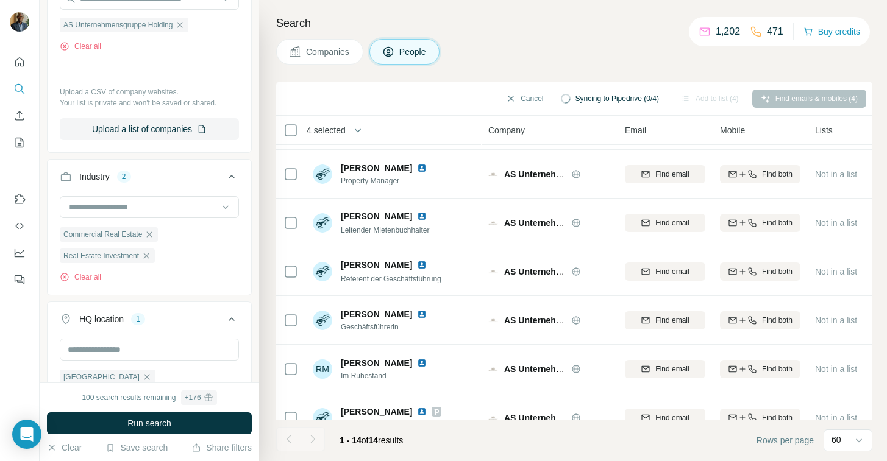
click at [330, 55] on span "Companies" at bounding box center [328, 52] width 44 height 12
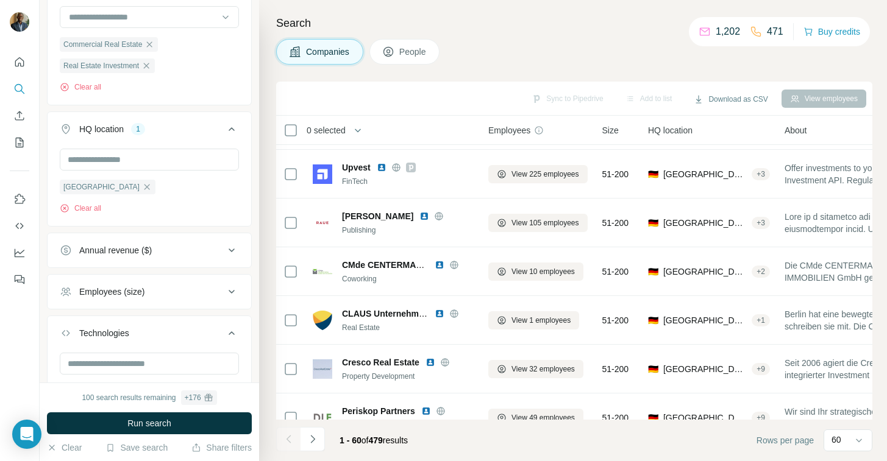
scroll to position [170, 0]
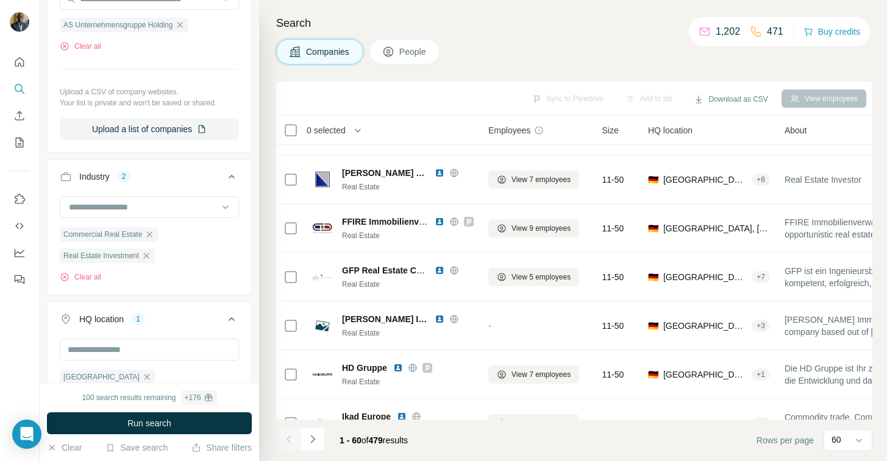
scroll to position [2650, 0]
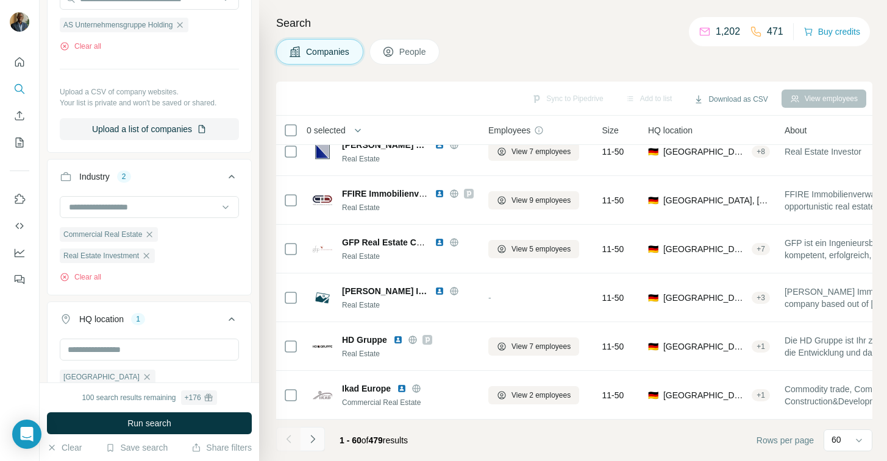
click at [315, 441] on icon "Navigate to next page" at bounding box center [312, 439] width 12 height 12
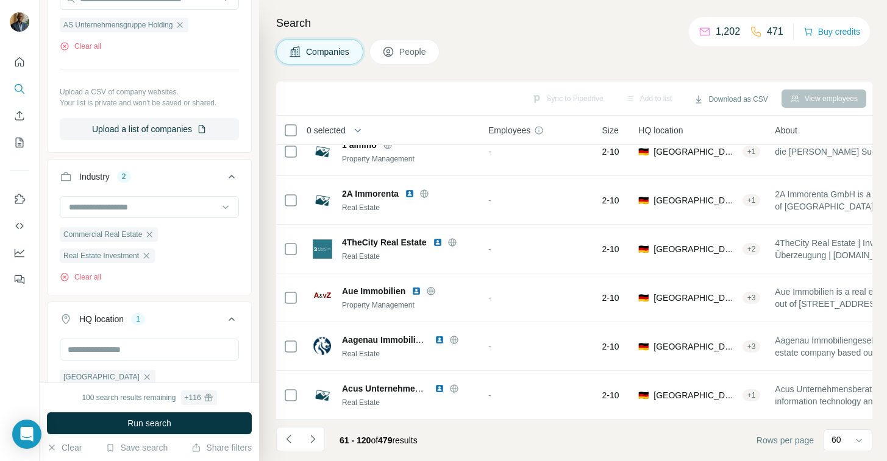
click at [450, 101] on div "Sync to Pipedrive Add to list Download as CSV View employees" at bounding box center [574, 98] width 584 height 21
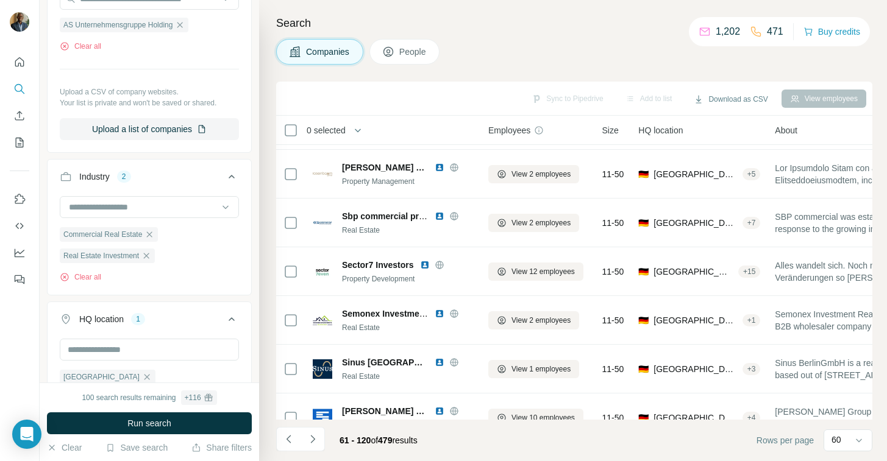
scroll to position [1176, 0]
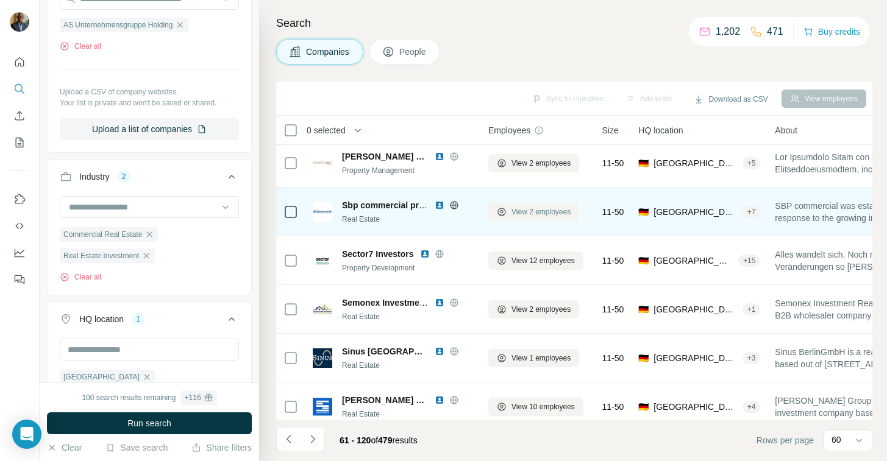
click at [529, 211] on span "View 2 employees" at bounding box center [540, 212] width 59 height 11
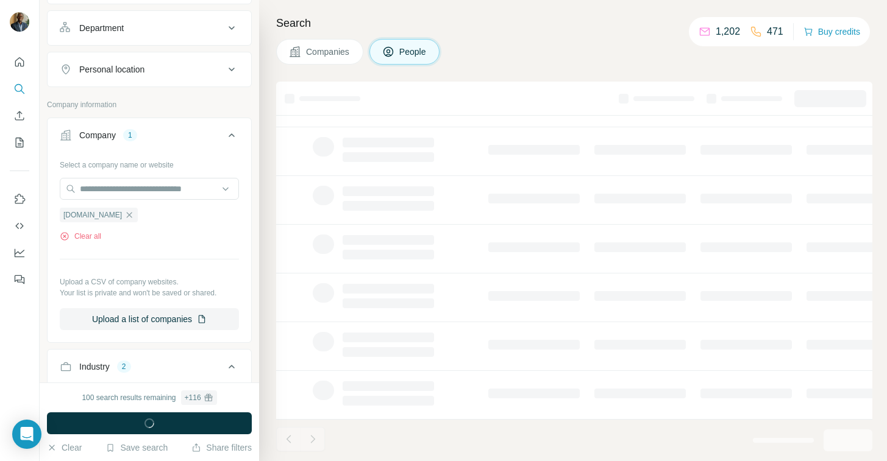
scroll to position [360, 0]
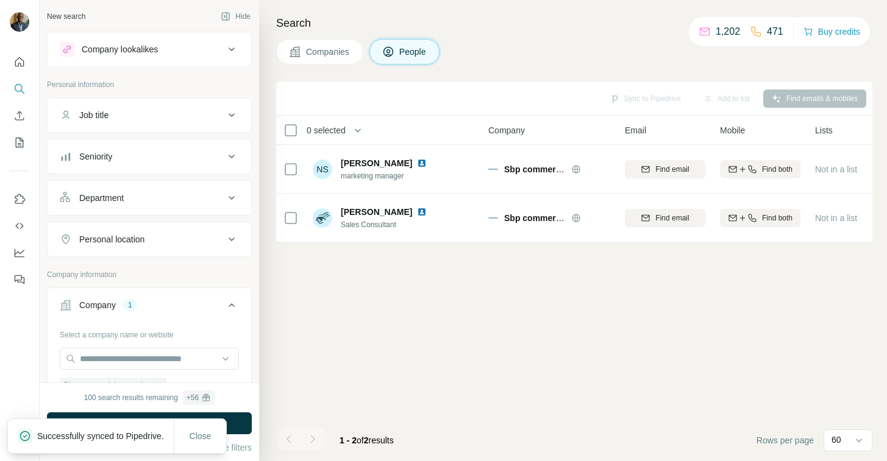
scroll to position [360, 0]
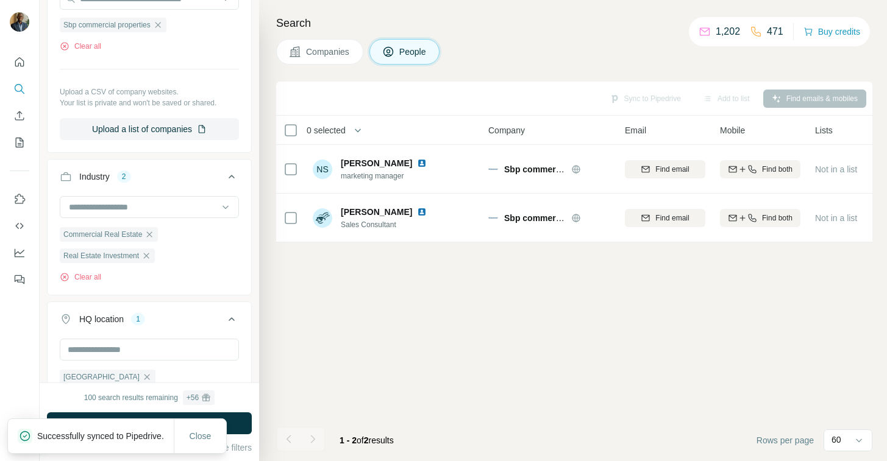
click at [329, 50] on span "Companies" at bounding box center [328, 52] width 44 height 12
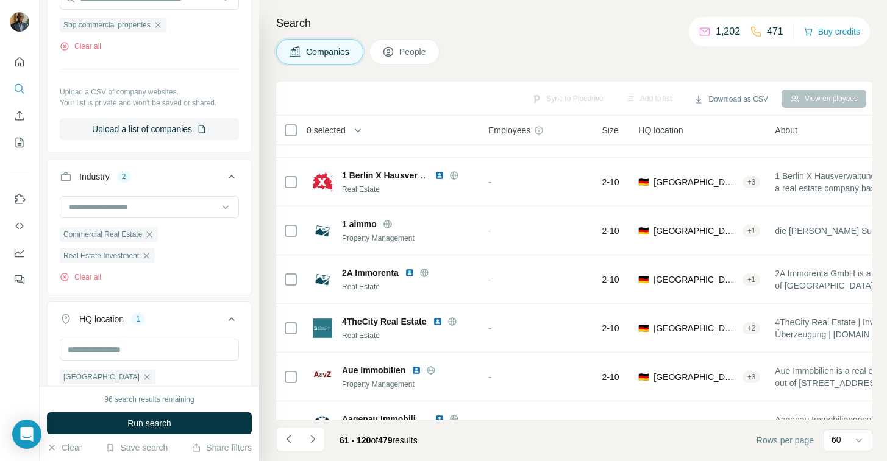
scroll to position [2650, 0]
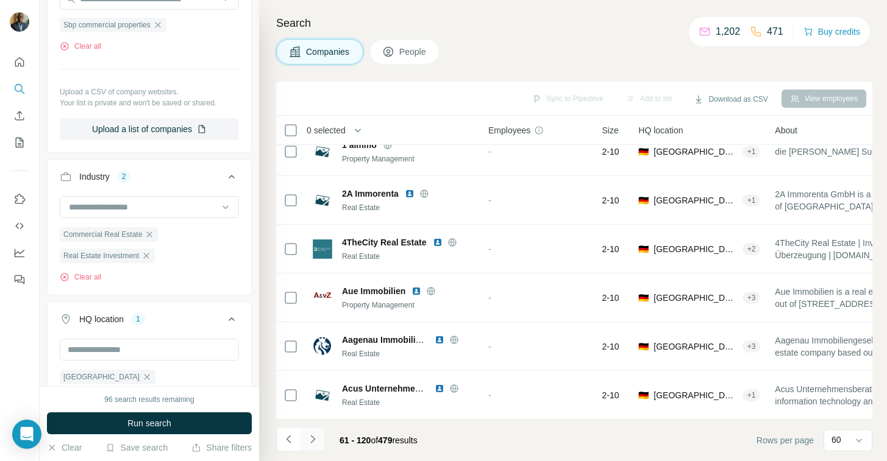
click at [314, 443] on icon "Navigate to next page" at bounding box center [312, 439] width 12 height 12
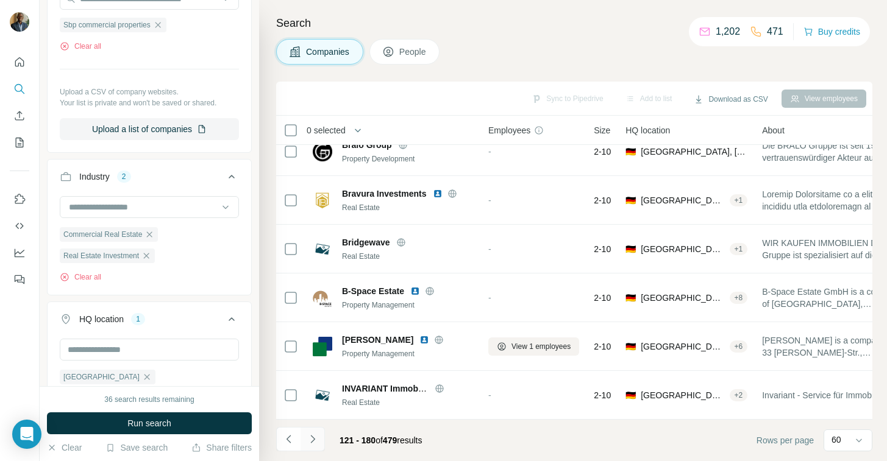
click at [313, 439] on icon "Navigate to next page" at bounding box center [312, 439] width 12 height 12
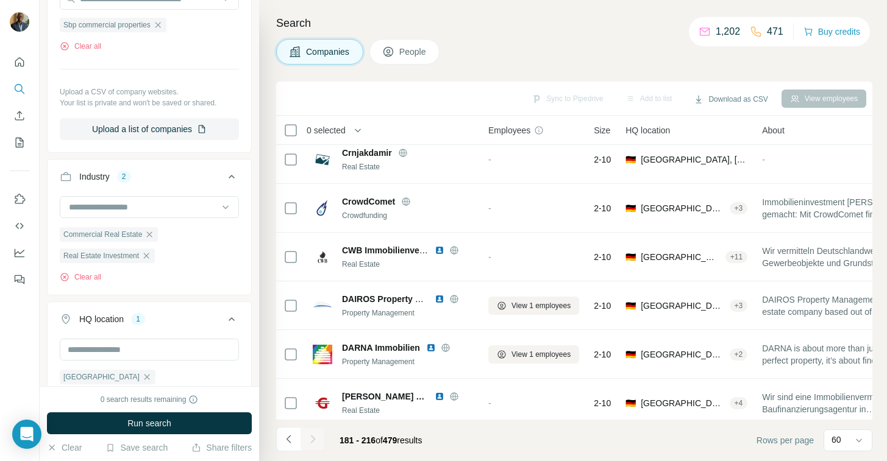
scroll to position [1480, 0]
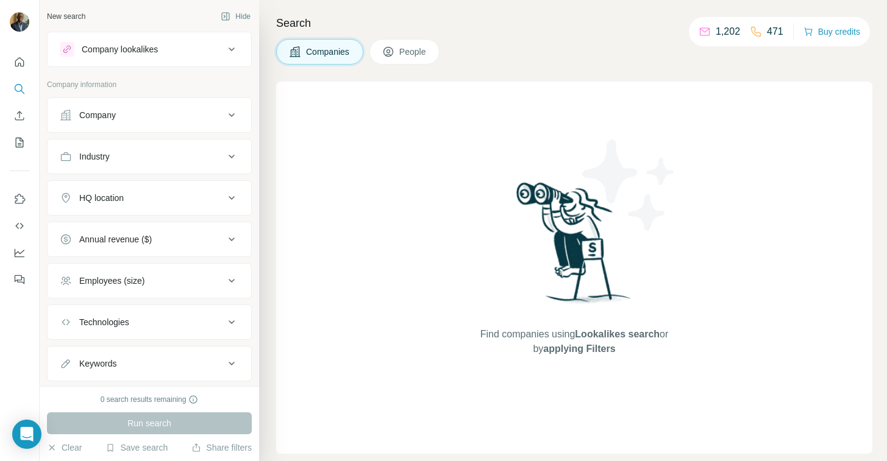
click at [147, 159] on div "Industry" at bounding box center [142, 156] width 165 height 12
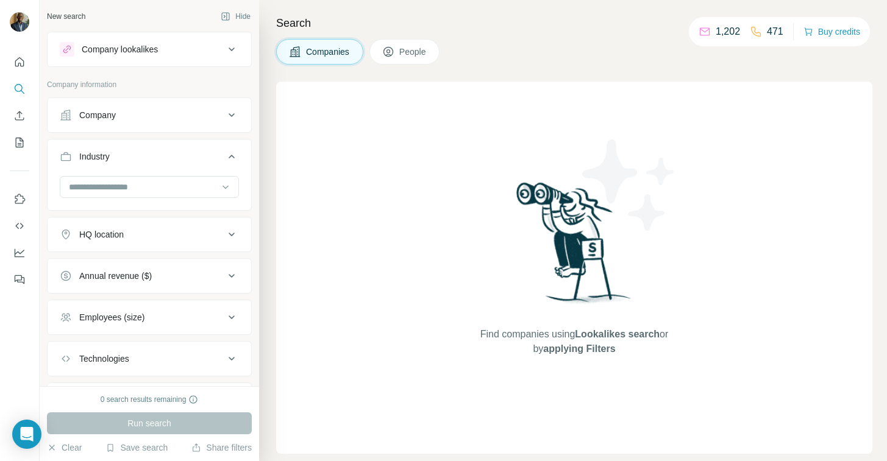
click at [133, 198] on div at bounding box center [149, 188] width 179 height 24
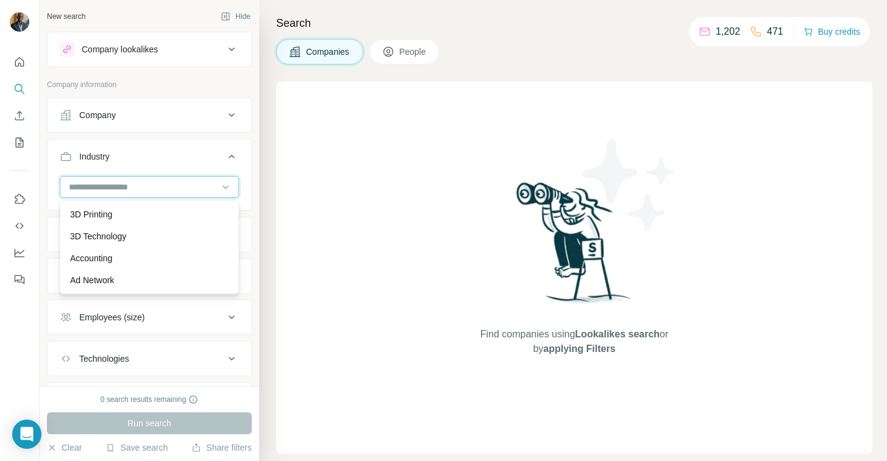
click at [137, 191] on input at bounding box center [143, 186] width 150 height 13
click at [130, 186] on input at bounding box center [143, 186] width 150 height 13
type input "*"
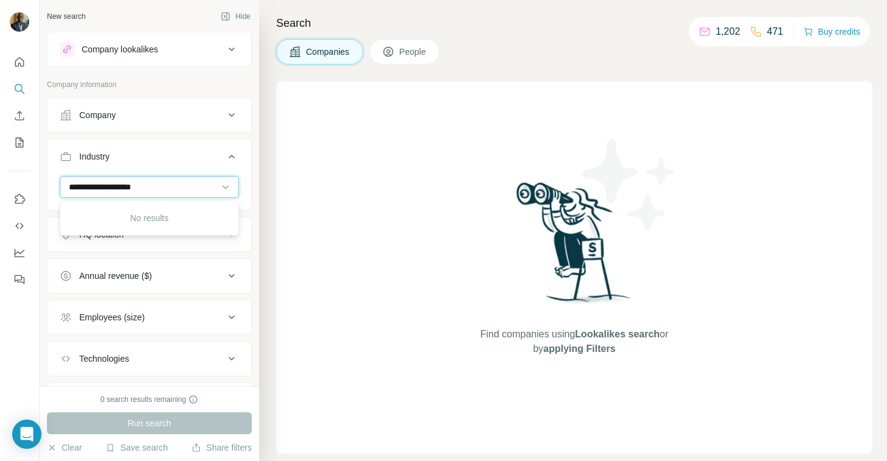
type input "**********"
click at [189, 191] on input "**********" at bounding box center [143, 186] width 150 height 13
